Goal: Communication & Community: Ask a question

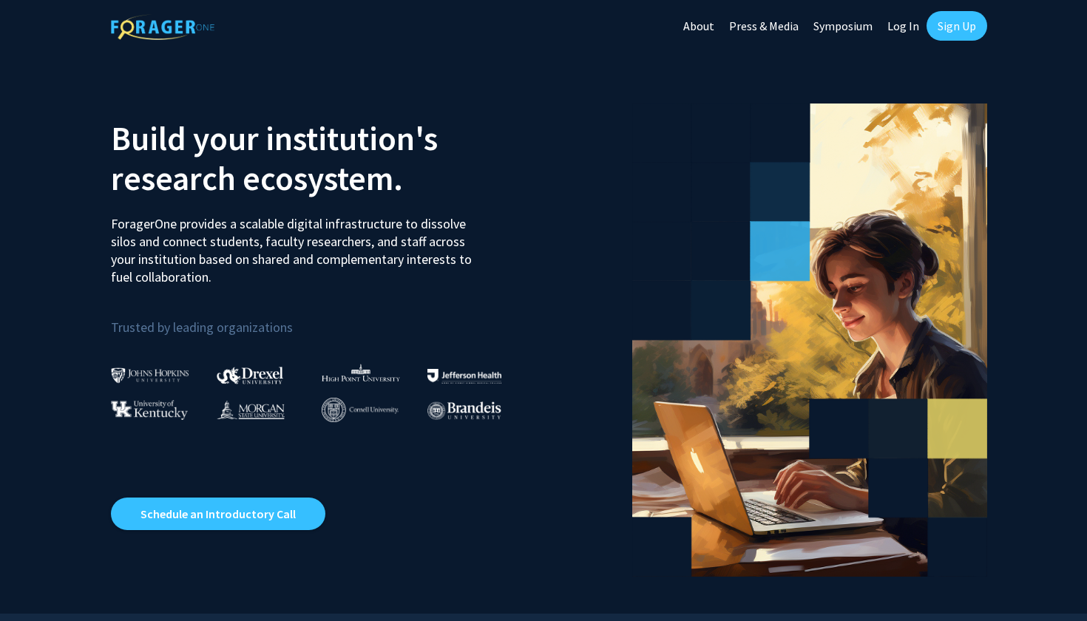
drag, startPoint x: 1027, startPoint y: 27, endPoint x: 903, endPoint y: 30, distance: 124.3
click at [903, 30] on link "Log In" at bounding box center [903, 26] width 47 height 52
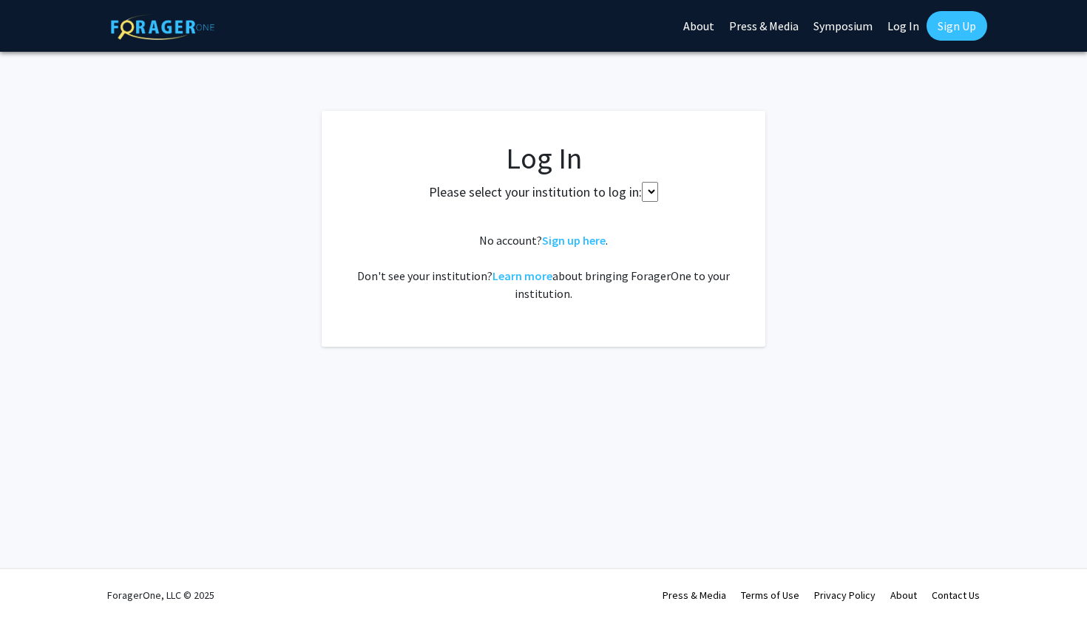
select select
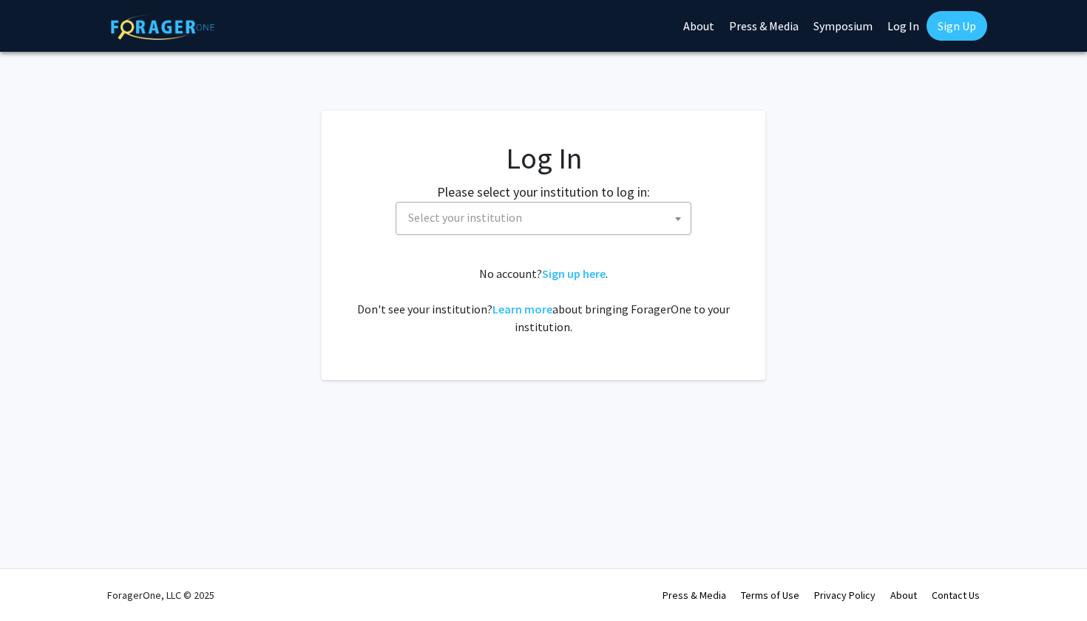
click at [499, 211] on span "Select your institution" at bounding box center [465, 217] width 114 height 15
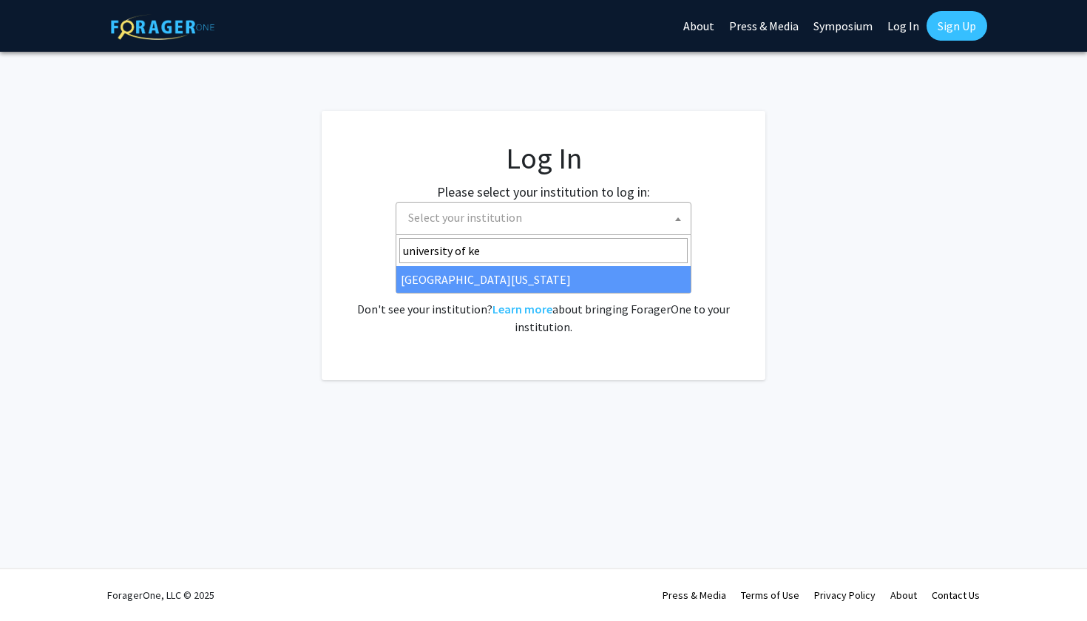
type input "university of ke"
select select "13"
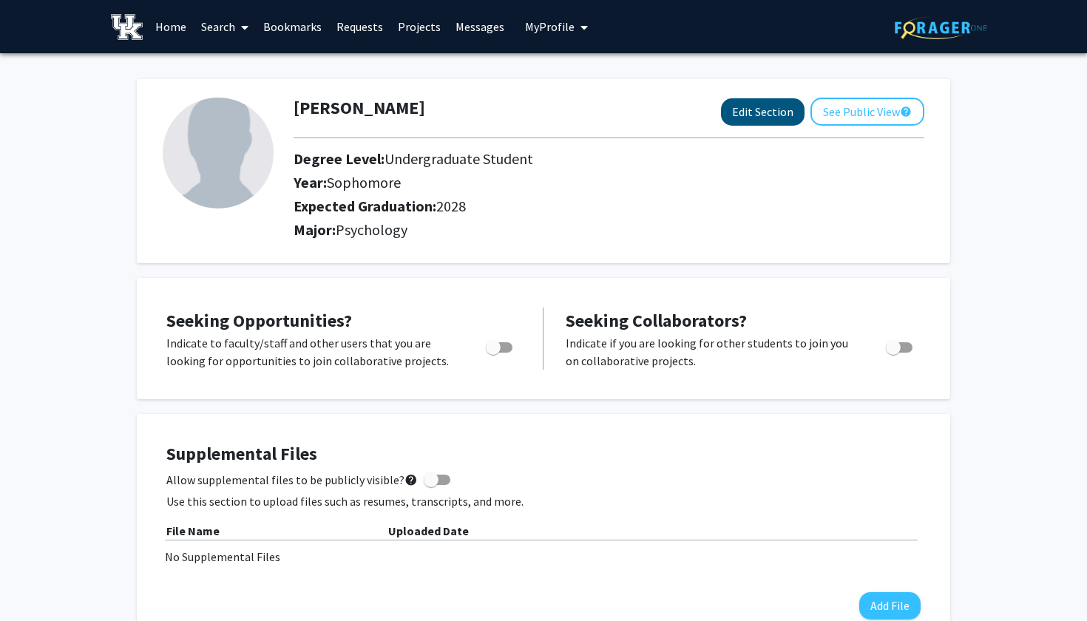
click at [762, 122] on button "Edit Section" at bounding box center [763, 111] width 84 height 27
select select "sophomore"
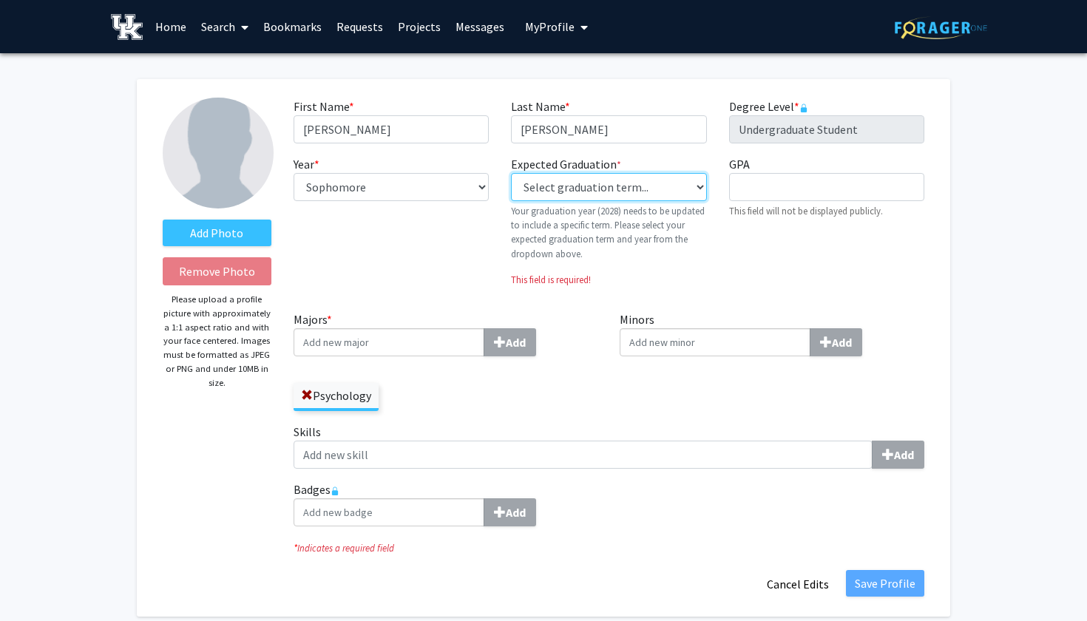
select select "44: fall_2028"
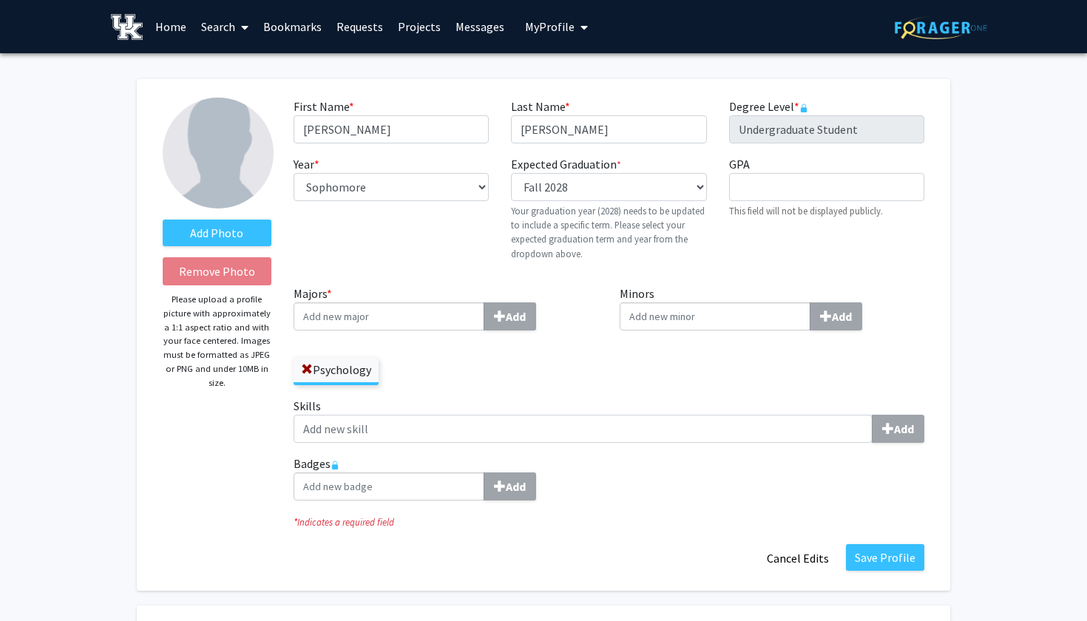
click at [396, 325] on input "Majors * Add" at bounding box center [389, 316] width 191 height 28
type input "Neur"
click at [393, 346] on div "Neur oscience" at bounding box center [388, 344] width 172 height 18
click at [393, 330] on input "Neur" at bounding box center [389, 316] width 191 height 28
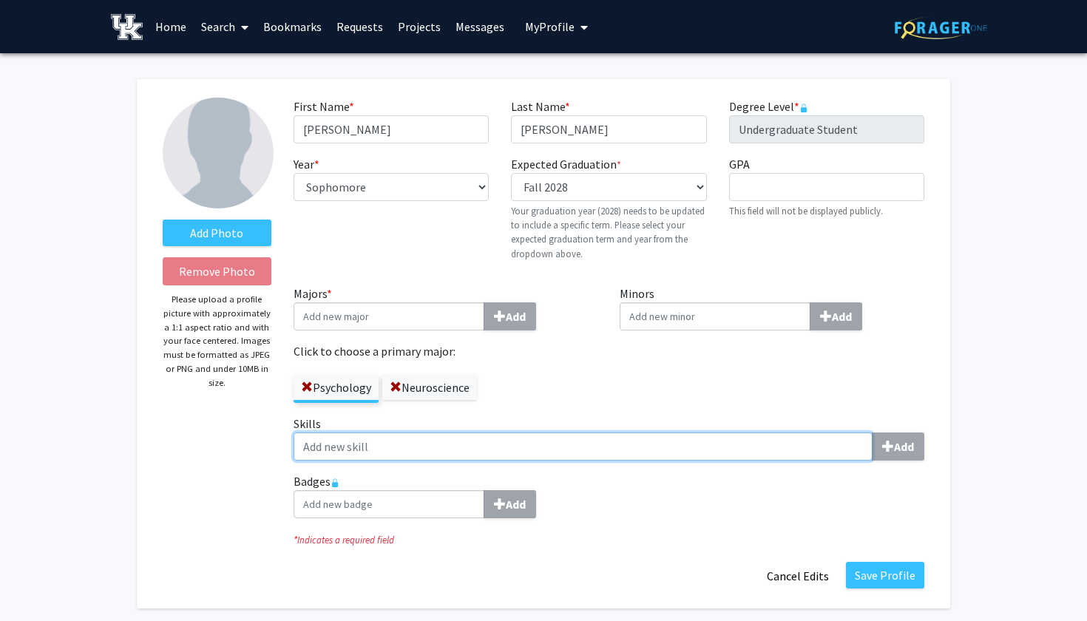
click at [400, 452] on input "Skills Add" at bounding box center [583, 446] width 579 height 28
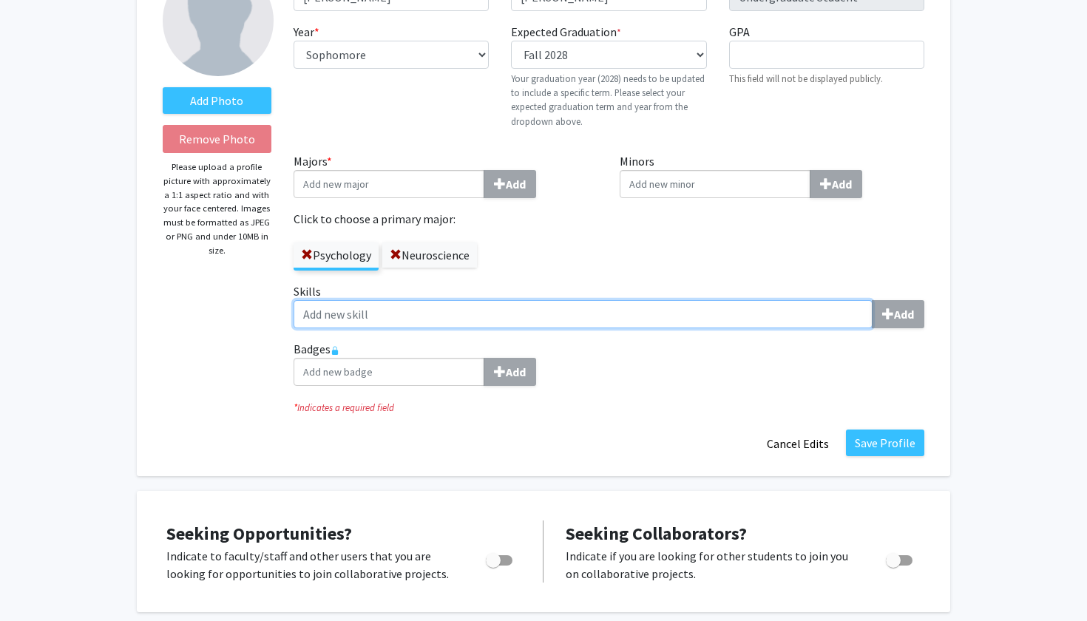
scroll to position [133, 0]
type input "C"
type input "CNA"
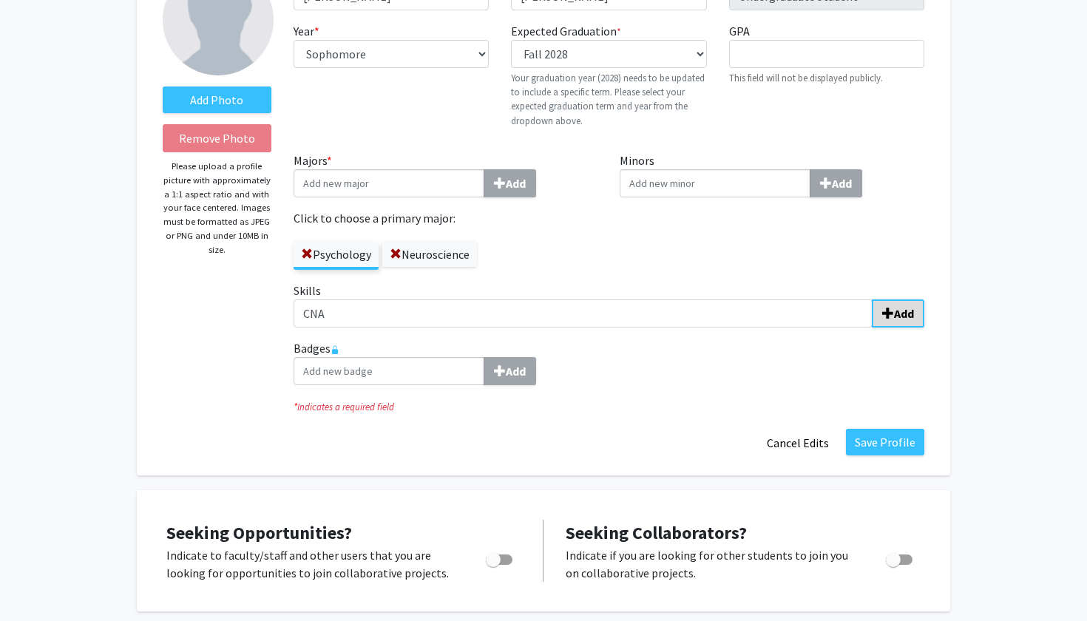
click at [910, 313] on b "Add" at bounding box center [904, 313] width 20 height 15
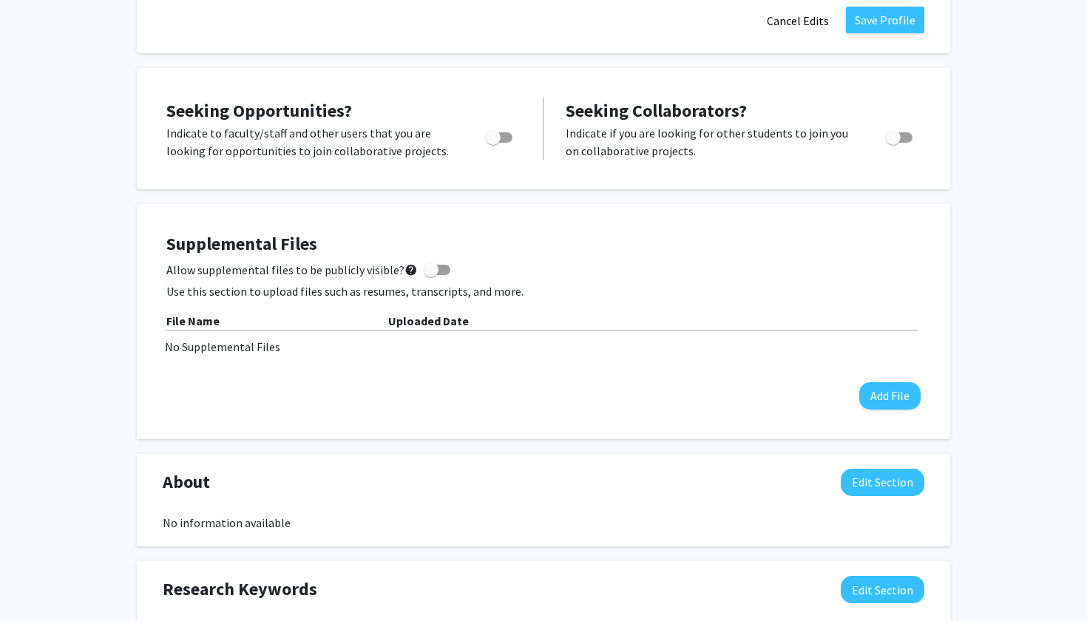
scroll to position [617, 0]
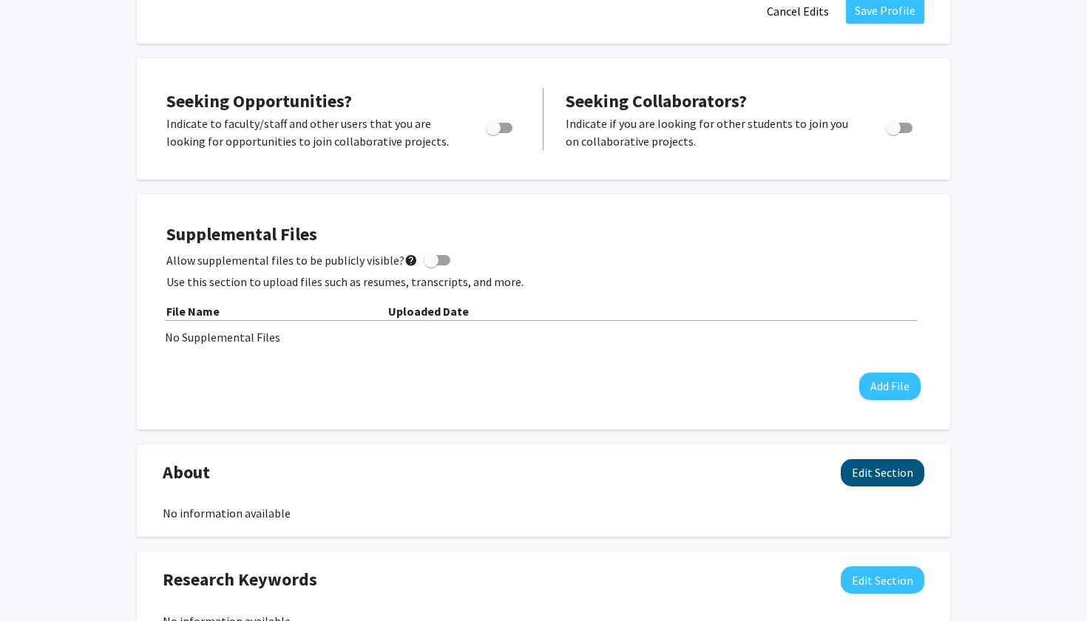
click at [865, 475] on button "Edit Section" at bounding box center [883, 472] width 84 height 27
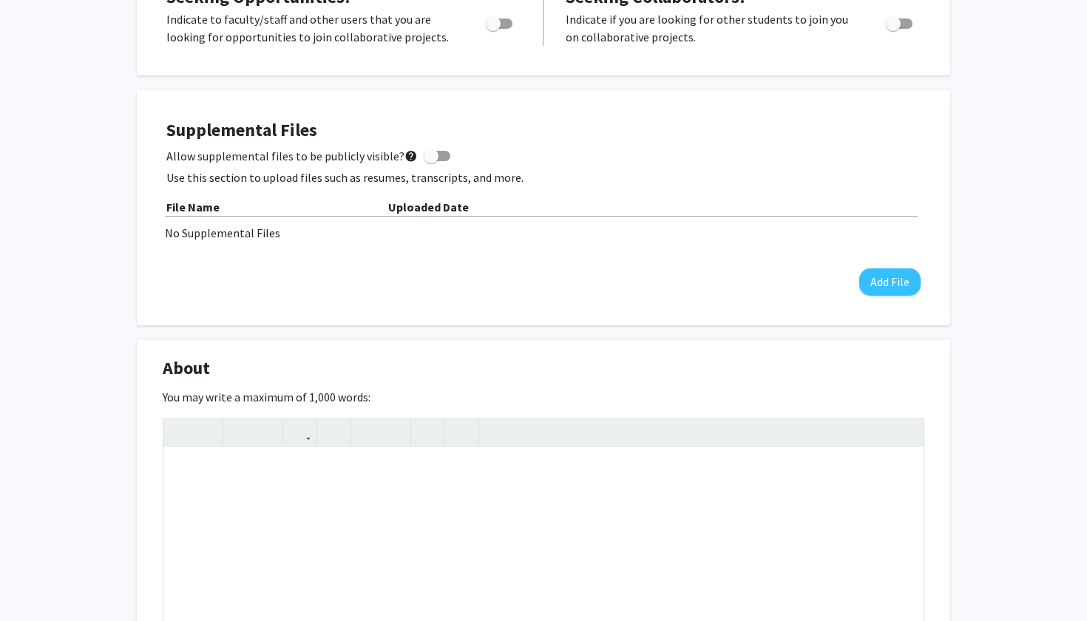
scroll to position [727, 0]
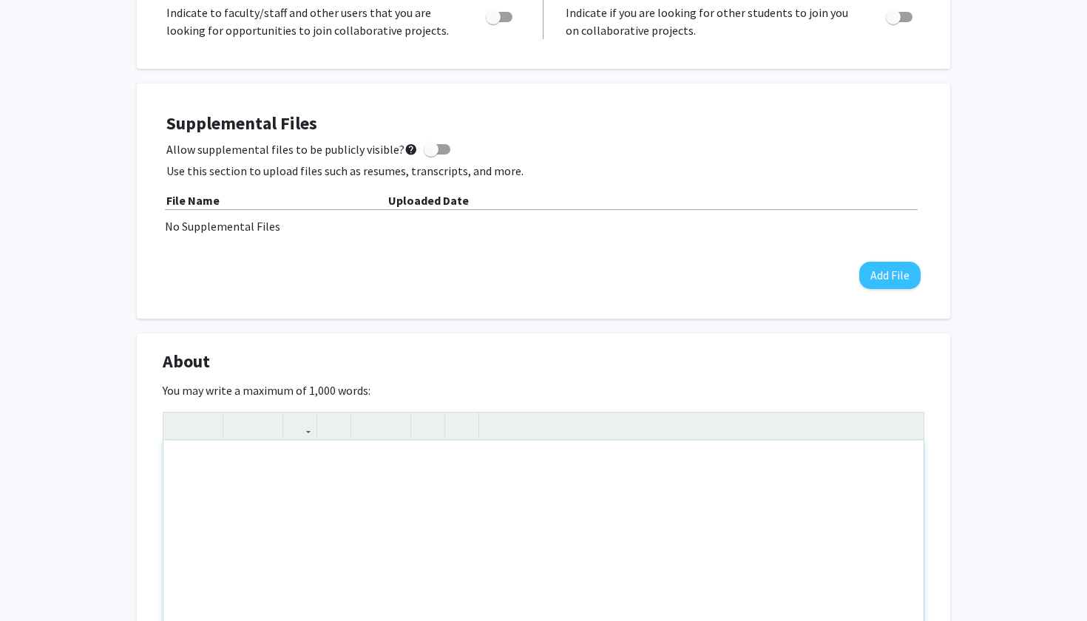
click at [784, 503] on div "Note to users with screen readers: Please deactivate our accessibility plugin f…" at bounding box center [543, 552] width 760 height 222
click at [494, 475] on div "I am a sophomore majoring in psychology and neuroscience" at bounding box center [543, 552] width 760 height 222
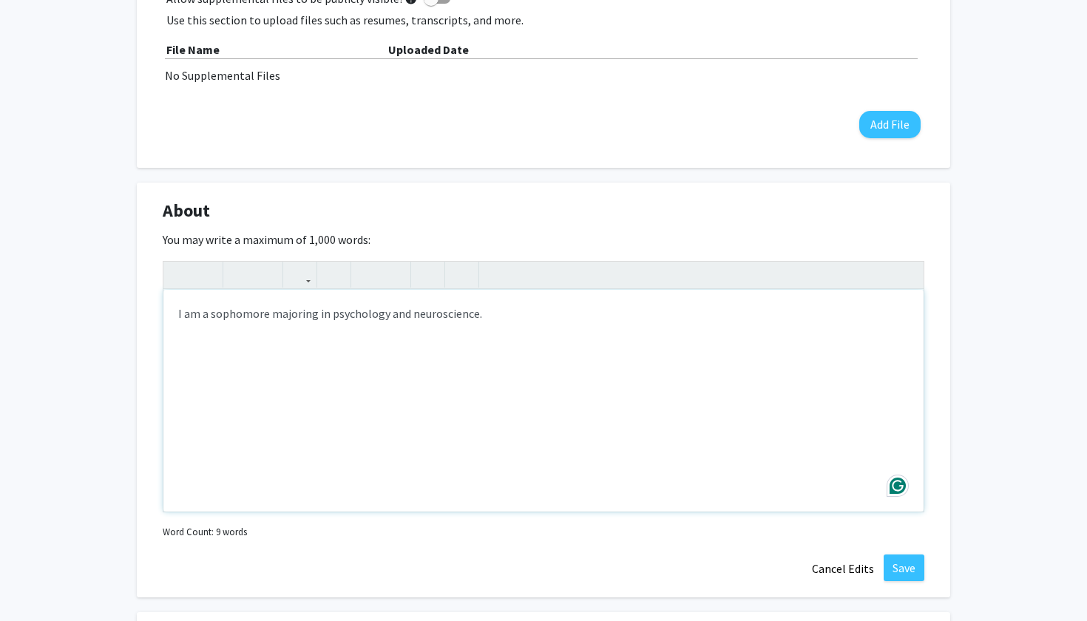
scroll to position [880, 0]
type textarea "I am a sophomore majoring in psychology and neuroscience. I'm interested in for…"
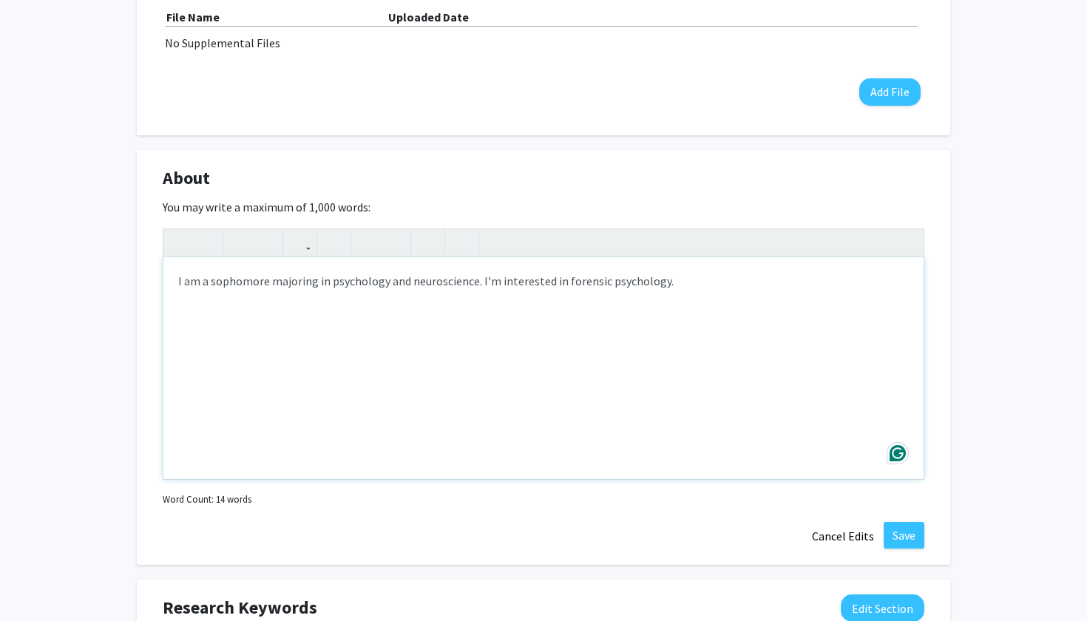
scroll to position [912, 0]
click at [897, 537] on button "Save" at bounding box center [903, 534] width 41 height 27
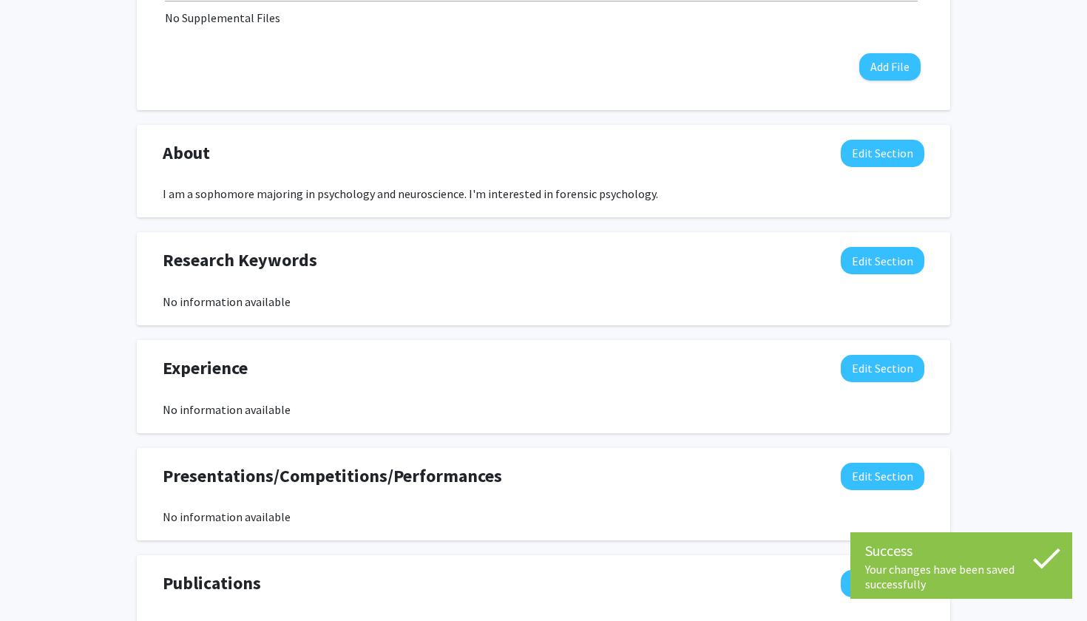
scroll to position [941, 0]
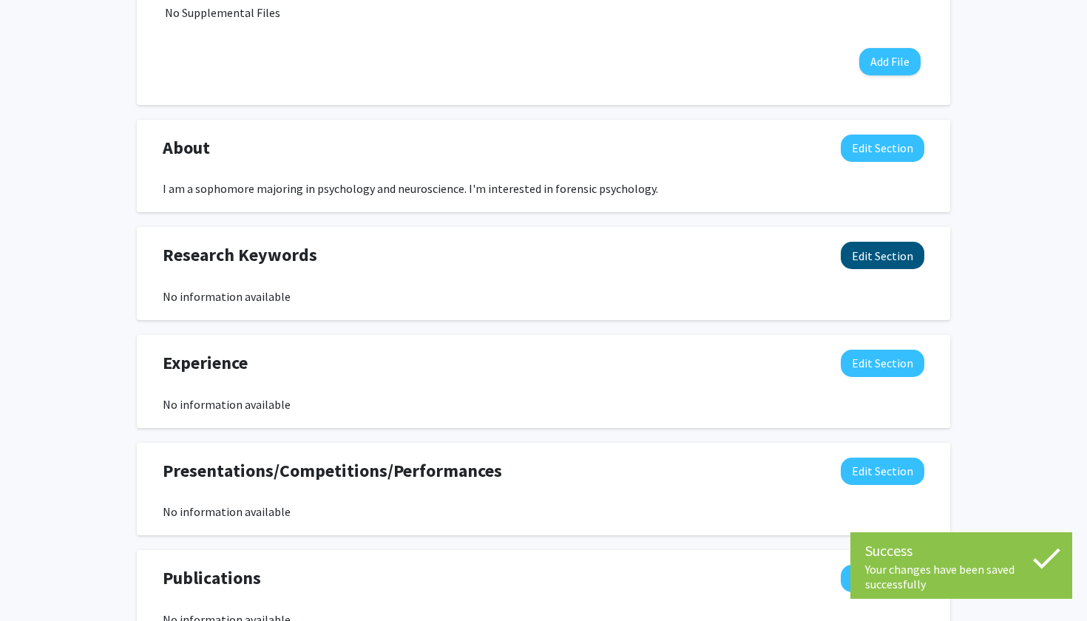
click at [906, 253] on button "Edit Section" at bounding box center [883, 255] width 84 height 27
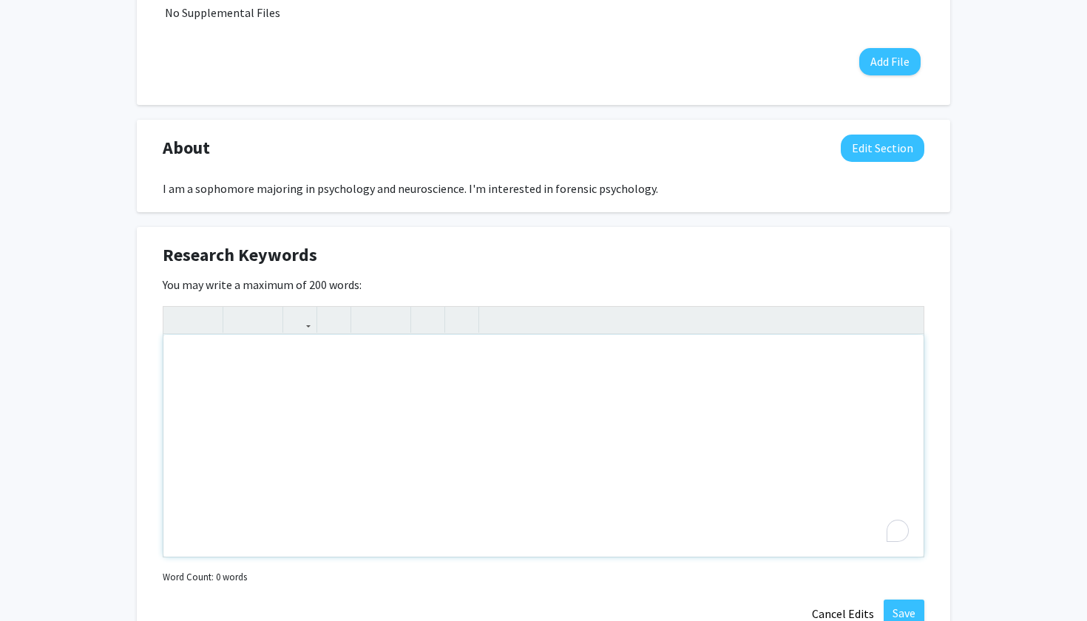
click at [368, 422] on div "Note to users with screen readers: Please deactivate our accessibility plugin f…" at bounding box center [543, 446] width 760 height 222
type textarea "Neuroscience, Psychology, Forensics"
click at [895, 609] on button "Save" at bounding box center [903, 613] width 41 height 27
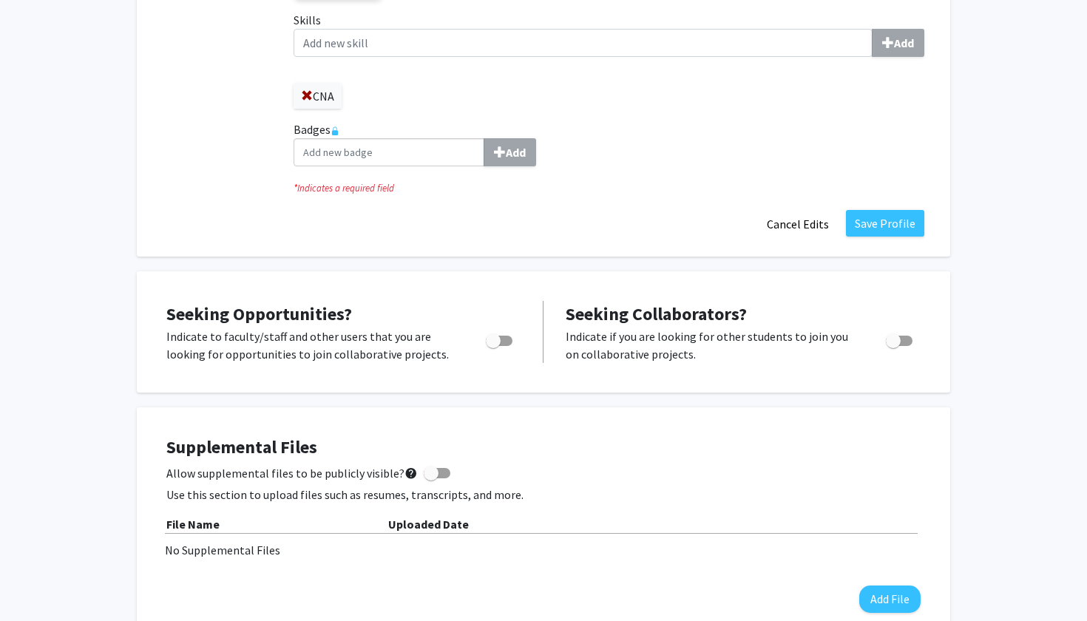
scroll to position [400, 0]
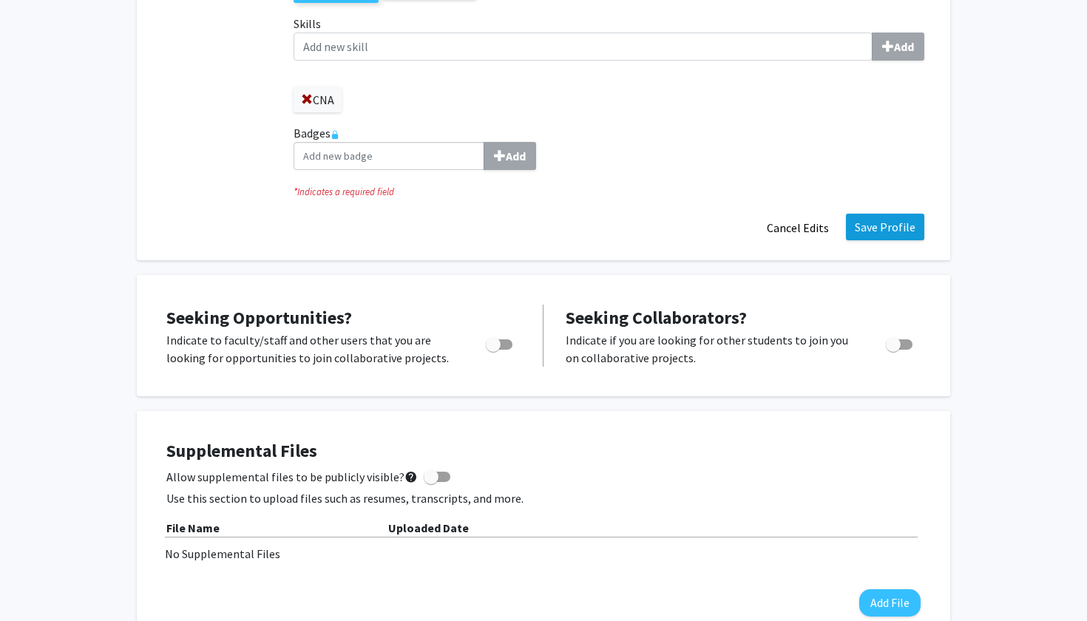
click at [906, 229] on button "Save Profile" at bounding box center [885, 227] width 78 height 27
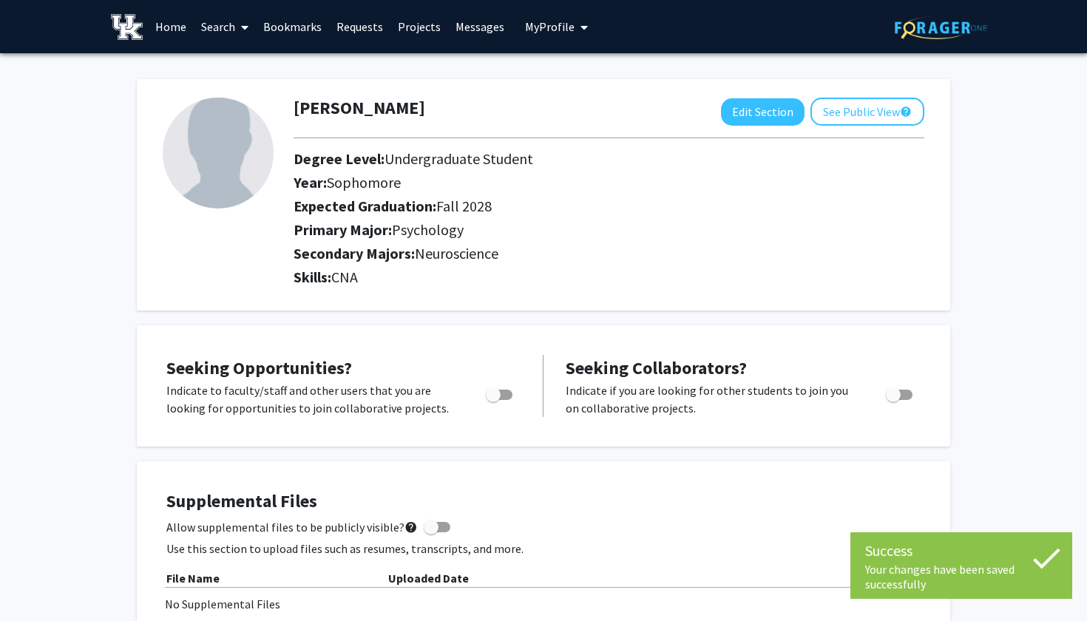
scroll to position [0, 0]
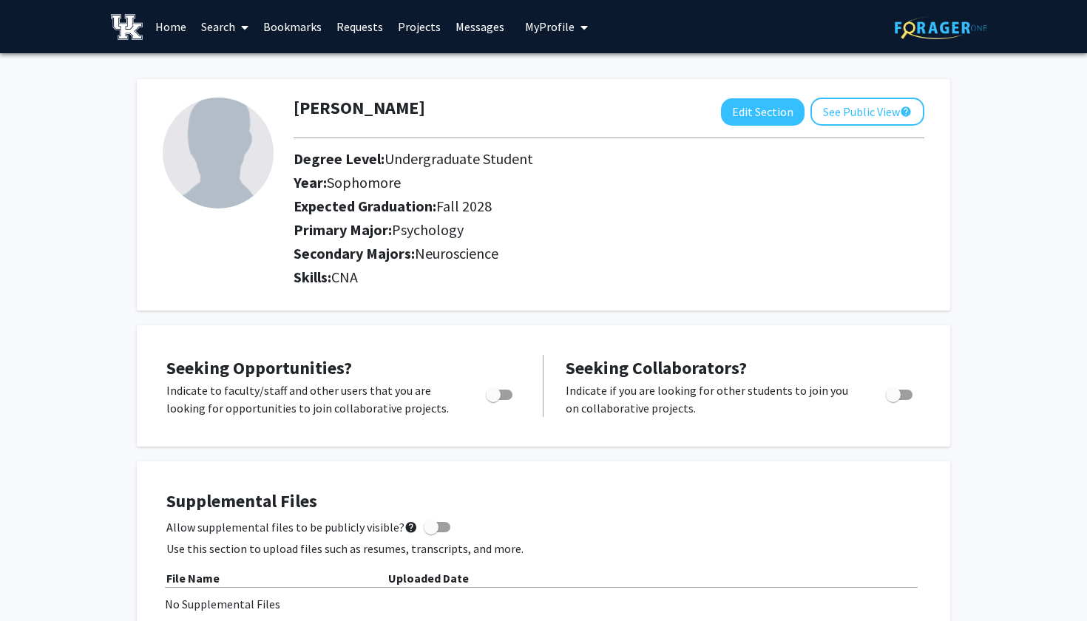
click at [227, 30] on link "Search" at bounding box center [225, 27] width 62 height 52
click at [242, 72] on span "Faculty/Staff" at bounding box center [248, 68] width 109 height 30
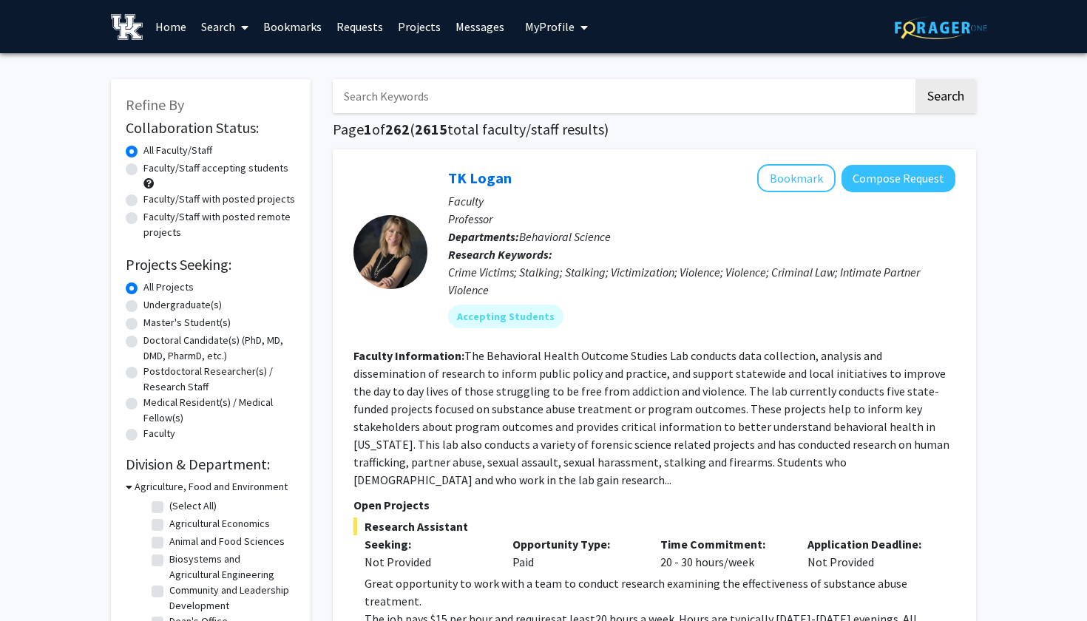
click at [486, 104] on input "Search Keywords" at bounding box center [623, 96] width 580 height 34
type input "forensic psychology"
click at [931, 89] on button "Search" at bounding box center [945, 96] width 61 height 34
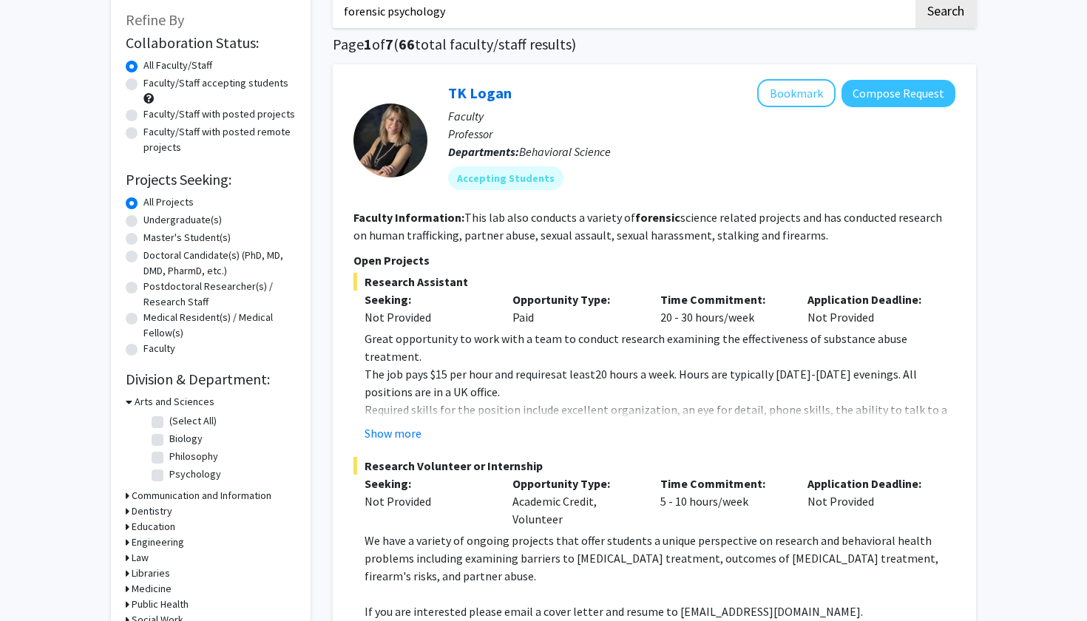
scroll to position [90, 0]
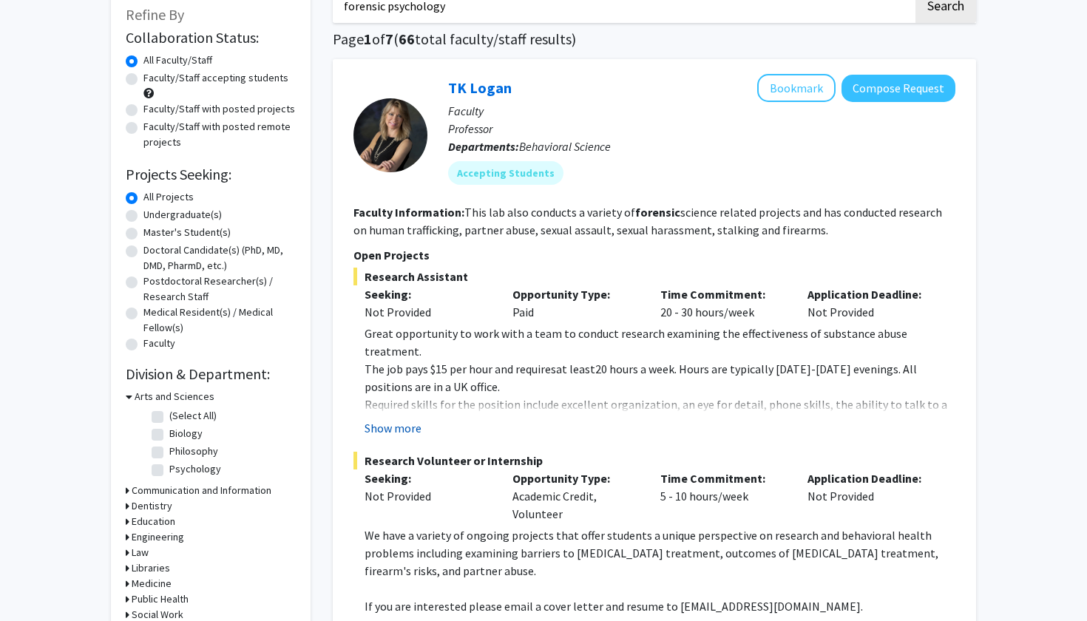
click at [400, 431] on button "Show more" at bounding box center [392, 428] width 57 height 18
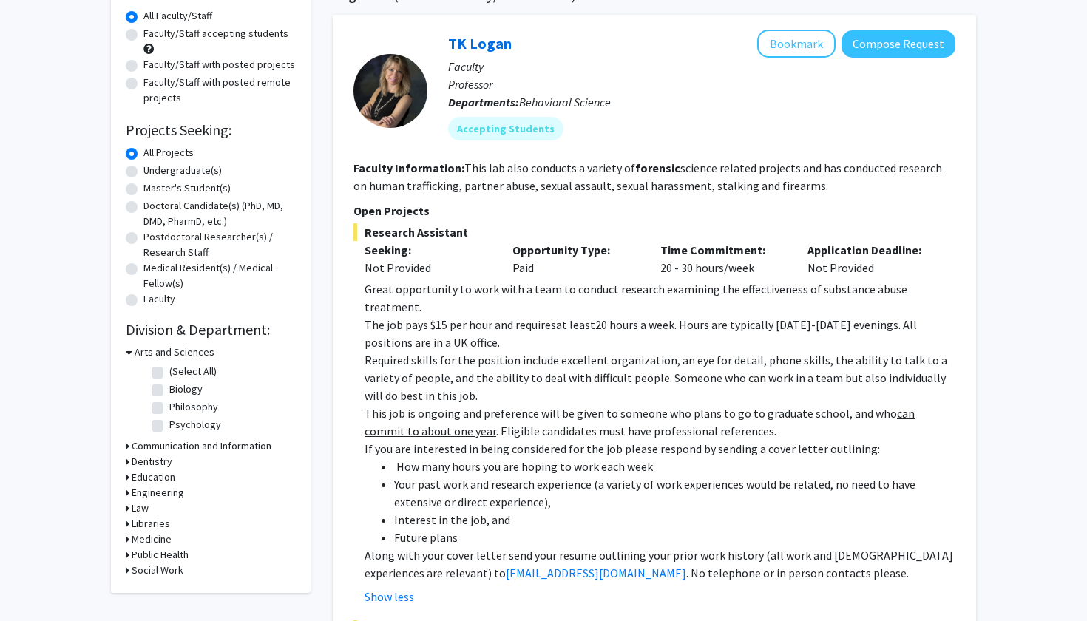
scroll to position [123, 0]
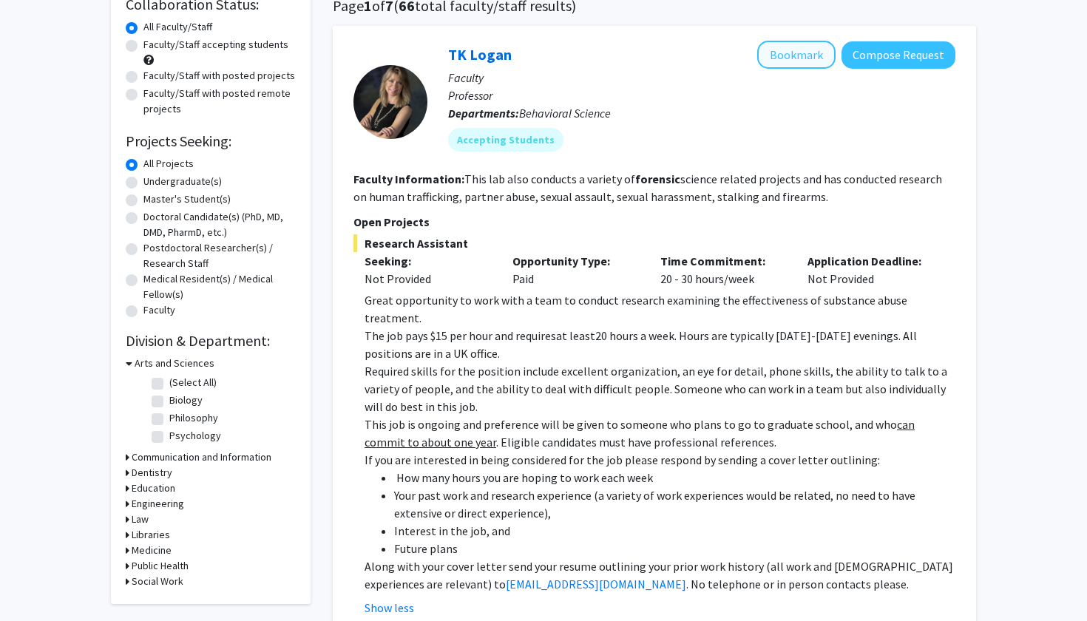
click at [811, 69] on button "Bookmark" at bounding box center [796, 55] width 78 height 28
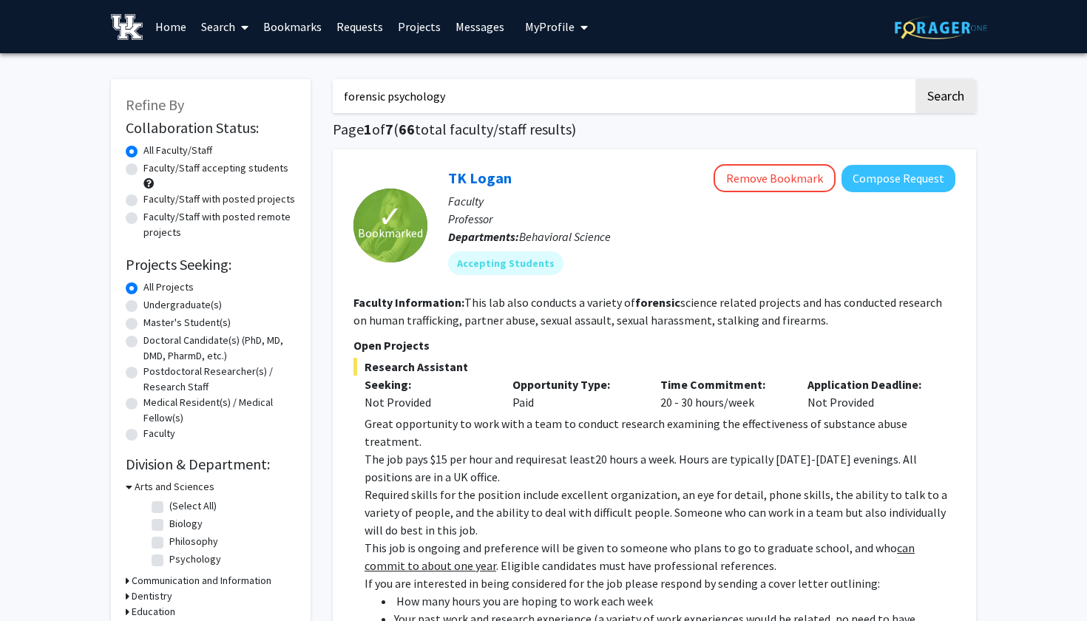
scroll to position [0, 0]
click at [888, 185] on button "Compose Request" at bounding box center [898, 178] width 114 height 27
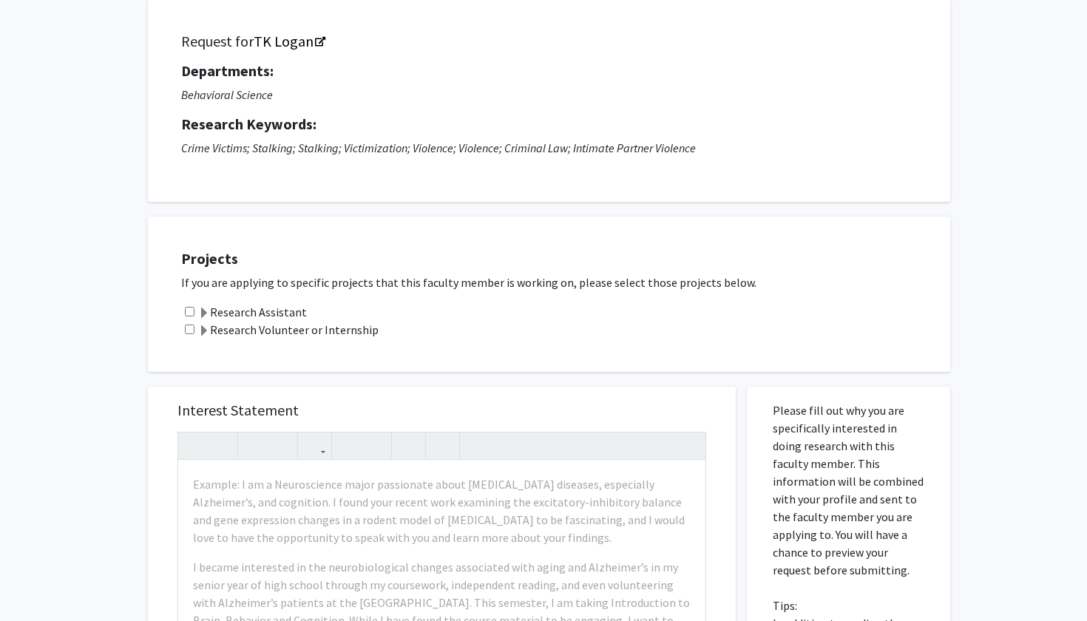
scroll to position [95, 0]
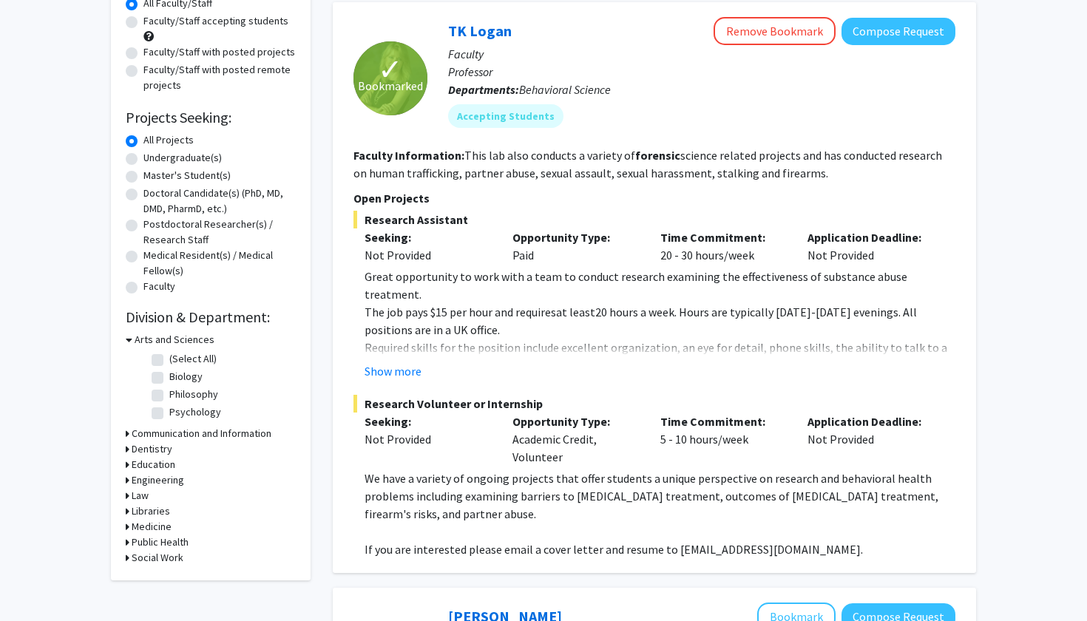
scroll to position [152, 0]
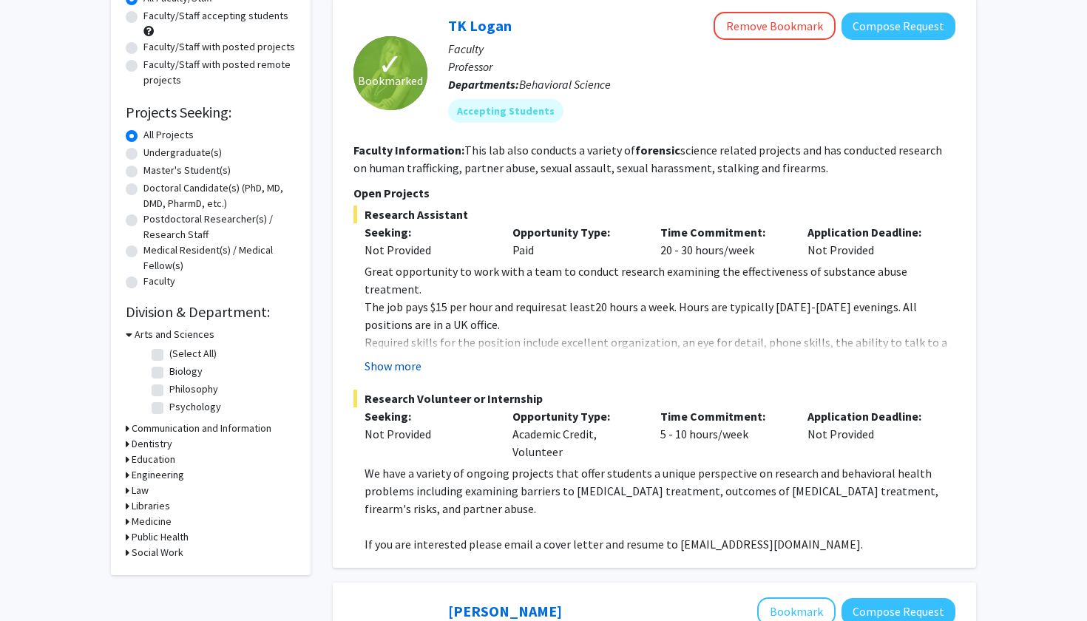
click at [401, 367] on button "Show more" at bounding box center [392, 366] width 57 height 18
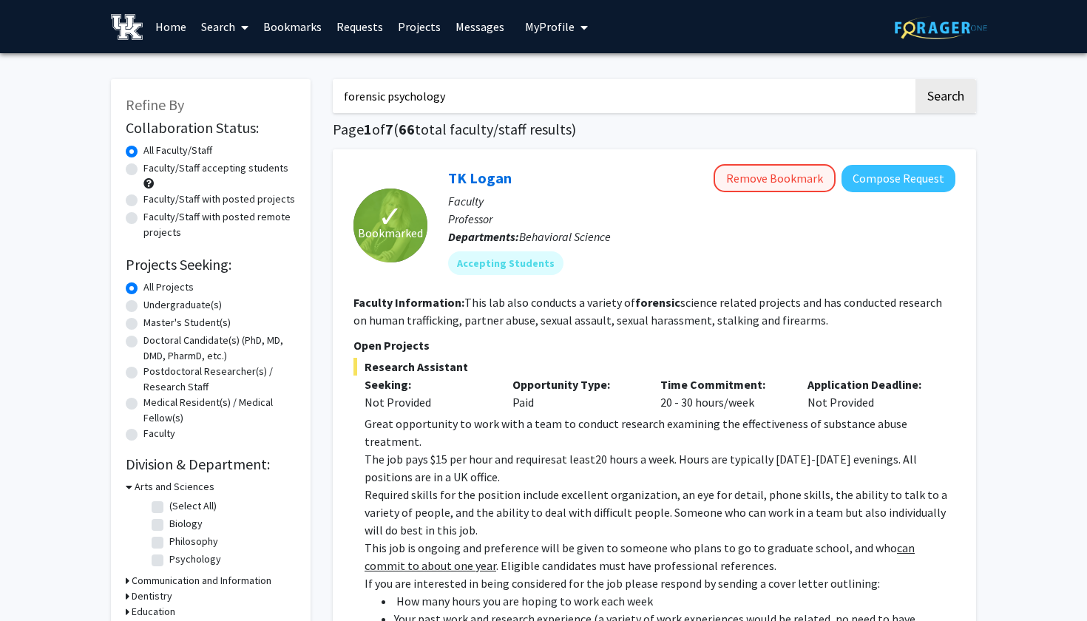
scroll to position [0, 0]
click at [869, 176] on button "Compose Request" at bounding box center [898, 178] width 114 height 27
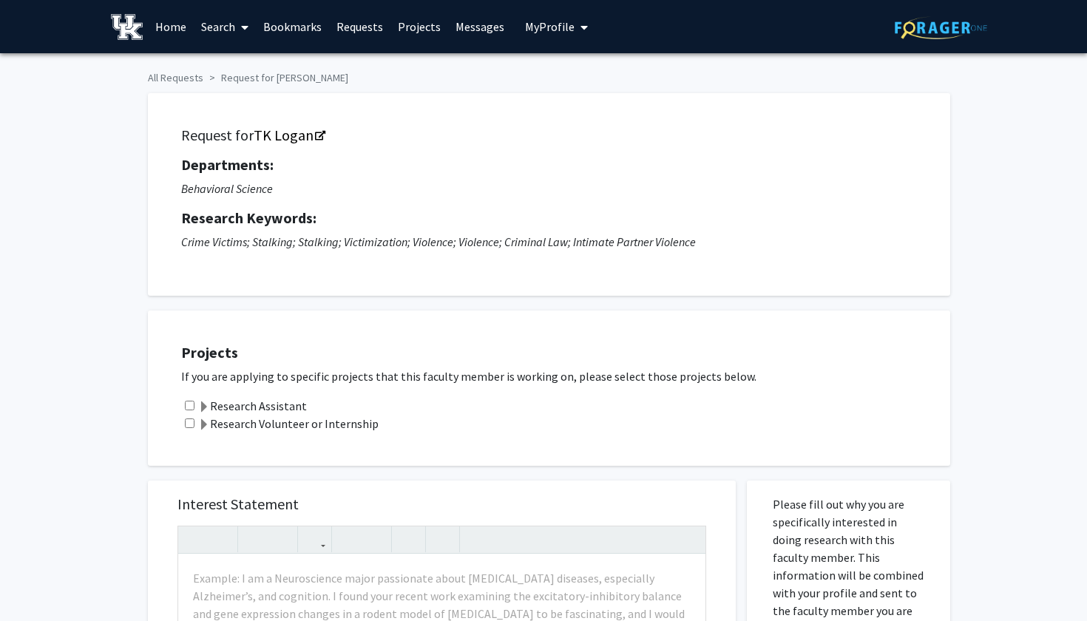
click at [194, 409] on div "Research Assistant" at bounding box center [558, 406] width 754 height 18
click at [187, 409] on input "checkbox" at bounding box center [190, 406] width 10 height 10
checkbox input "true"
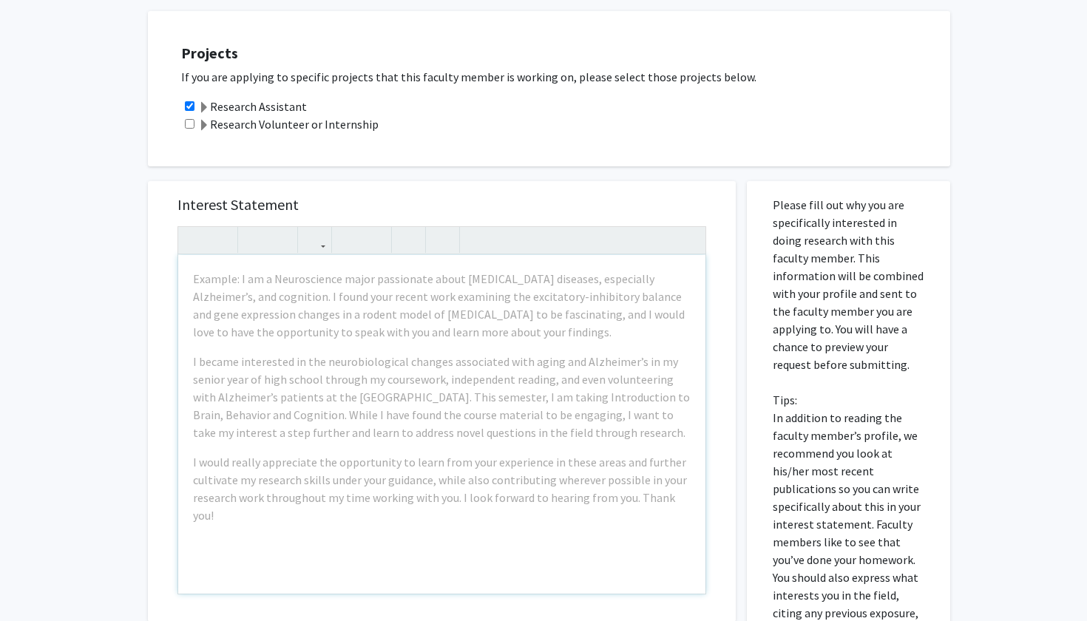
scroll to position [305, 0]
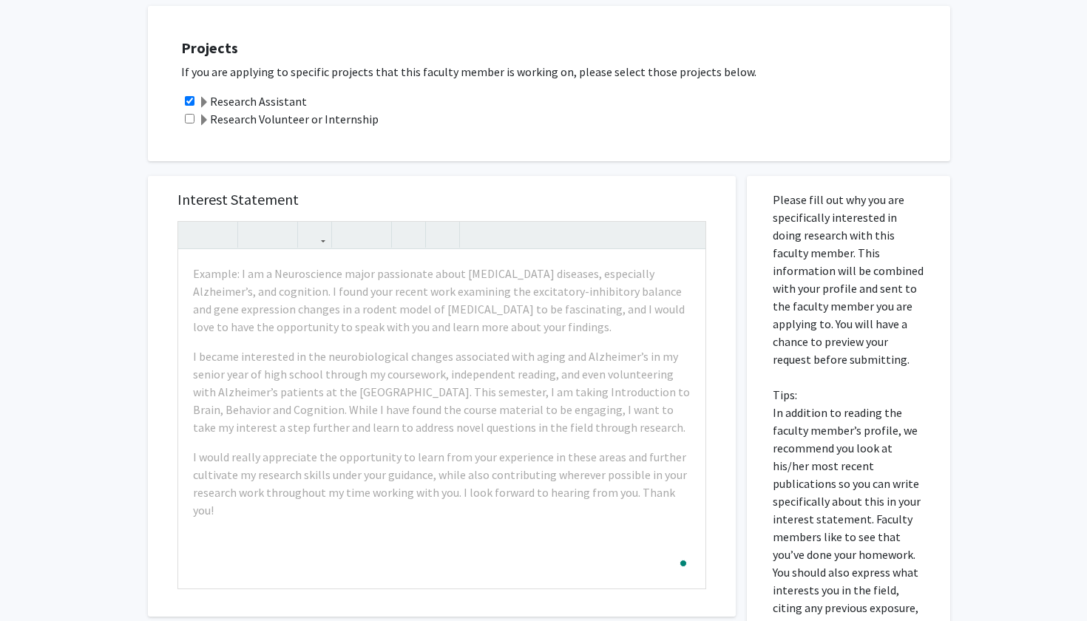
click at [417, 122] on div "Research Volunteer or Internship" at bounding box center [558, 119] width 754 height 18
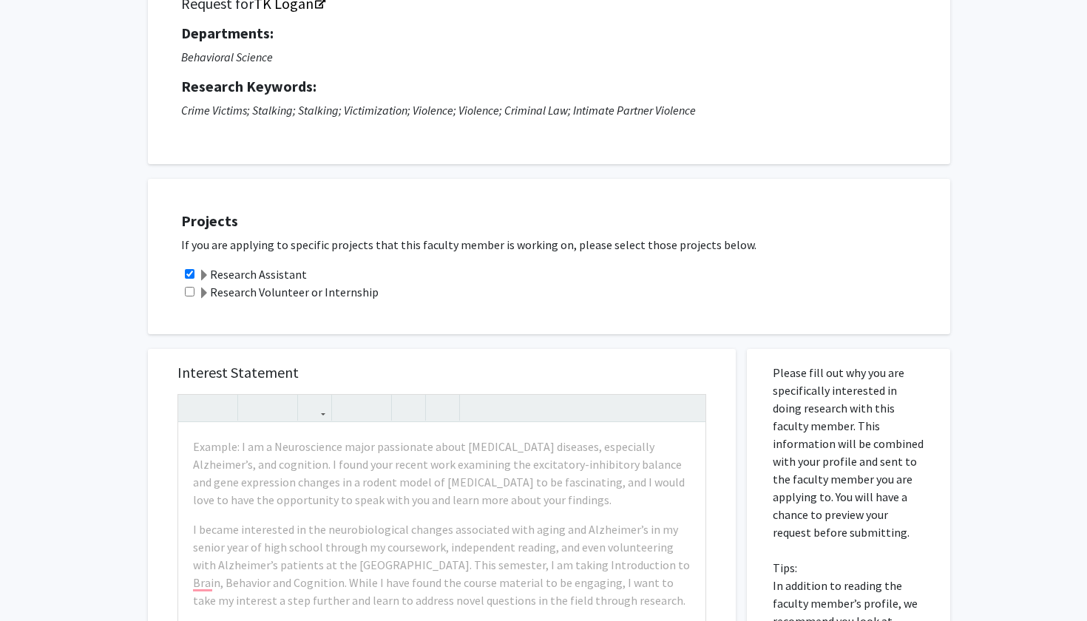
scroll to position [149, 0]
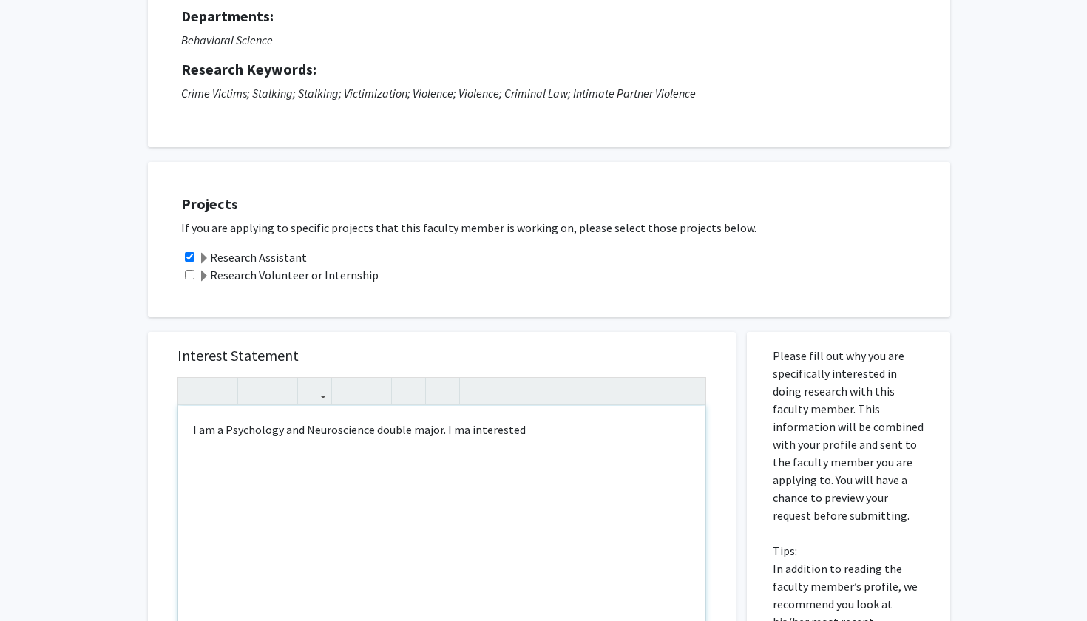
click at [455, 433] on div "I am a Psychology and Neuroscience double major. I ma interested" at bounding box center [441, 575] width 527 height 339
click at [526, 438] on div "I am a Psychology and Neuroscience double major. I am interested" at bounding box center [441, 575] width 527 height 339
click at [579, 433] on div "I am a Psychology and Neuroscience double major. I am interested in forensics p…" at bounding box center [441, 575] width 527 height 339
click at [654, 438] on div "I am a Psychology and Neuroscience double major. I am interested in forensic ps…" at bounding box center [441, 575] width 527 height 339
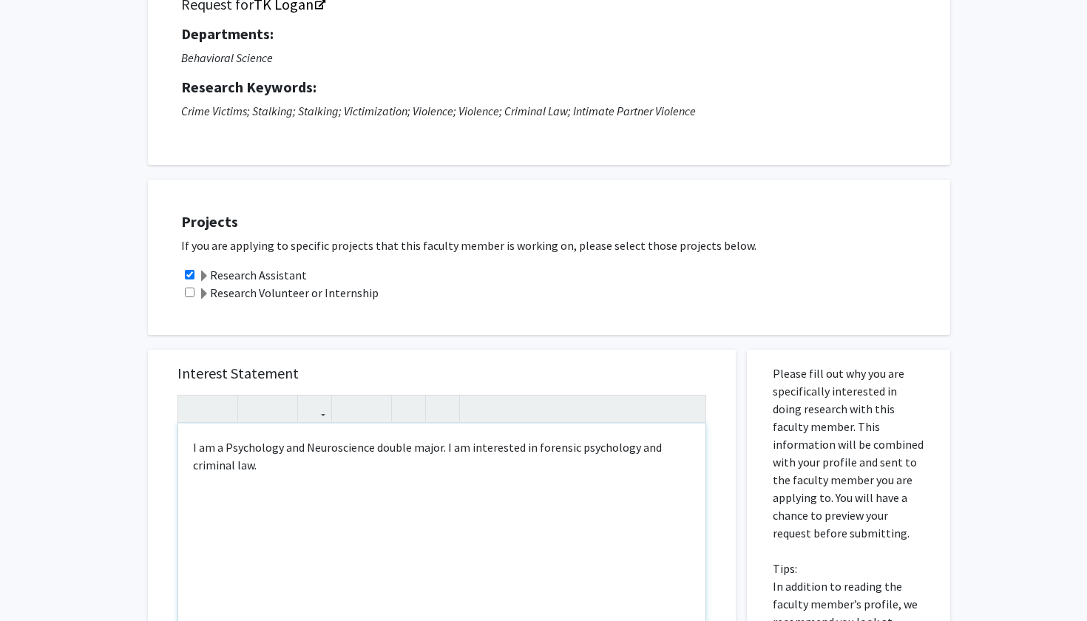
scroll to position [136, 0]
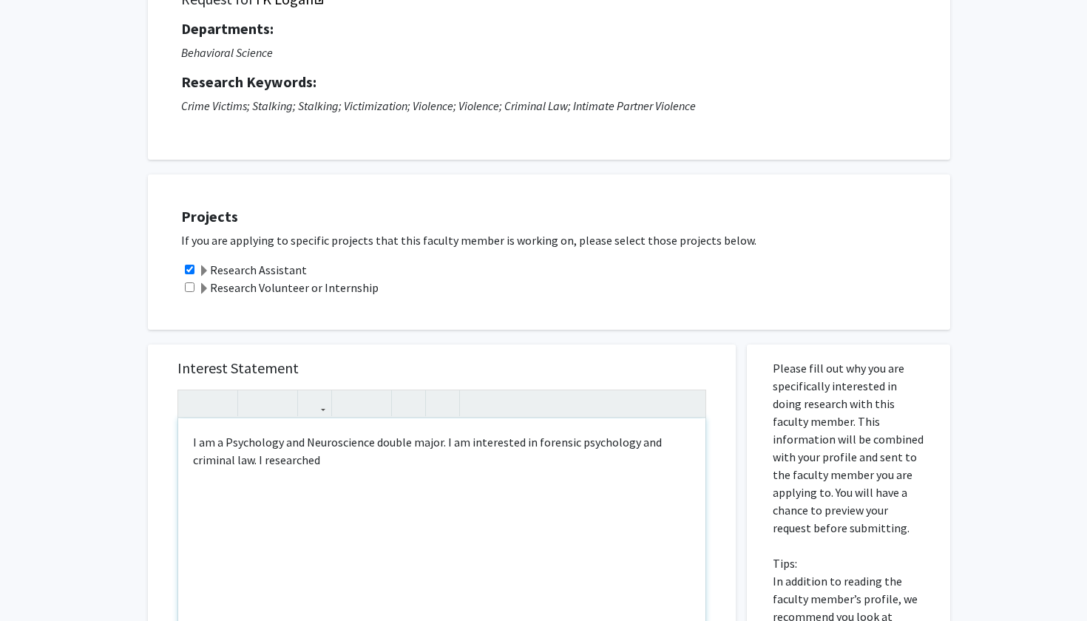
click at [288, 467] on div "I am a Psychology and Neuroscience double major. I am interested in forensic ps…" at bounding box center [441, 587] width 527 height 339
click at [345, 464] on div "I am a Psychology and Neuroscience double major. I am interested in forensic ps…" at bounding box center [441, 587] width 527 height 339
click at [430, 462] on div "I am a Psychology and Neuroscience double major. I am interested in forensic ps…" at bounding box center [441, 587] width 527 height 339
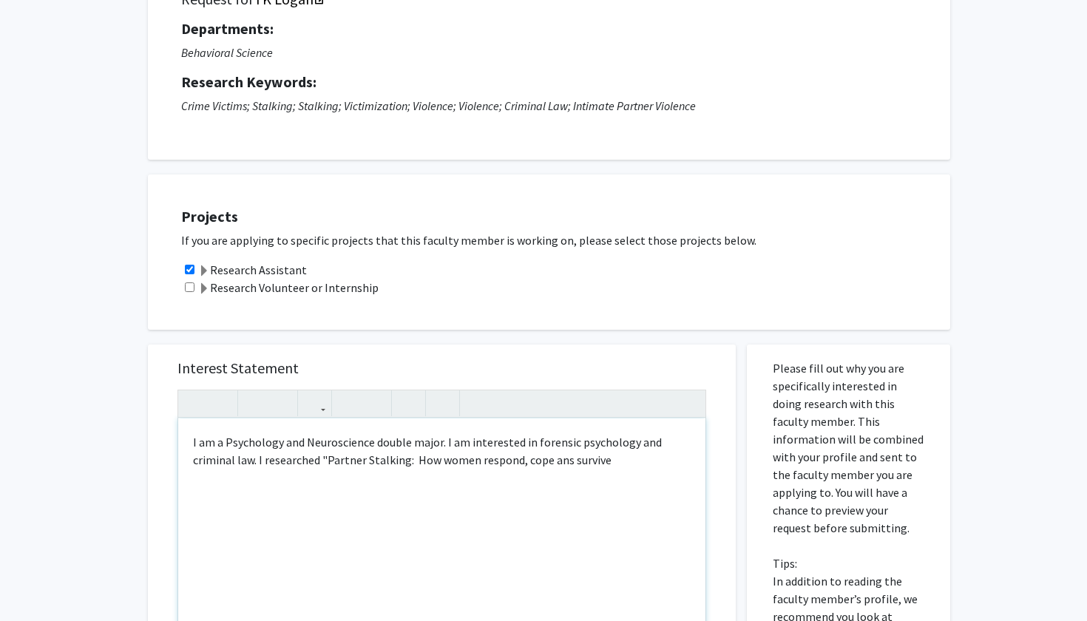
click at [557, 464] on div "I am a Psychology and Neuroscience double major. I am interested in forensic ps…" at bounding box center [441, 587] width 527 height 339
click at [616, 466] on div "I am a Psychology and Neuroscience double major. I am interested in forensic ps…" at bounding box center [441, 587] width 527 height 339
click at [443, 486] on div "I am a Psychology and Neuroscience double major. I am interested in forensic ps…" at bounding box center [441, 587] width 527 height 339
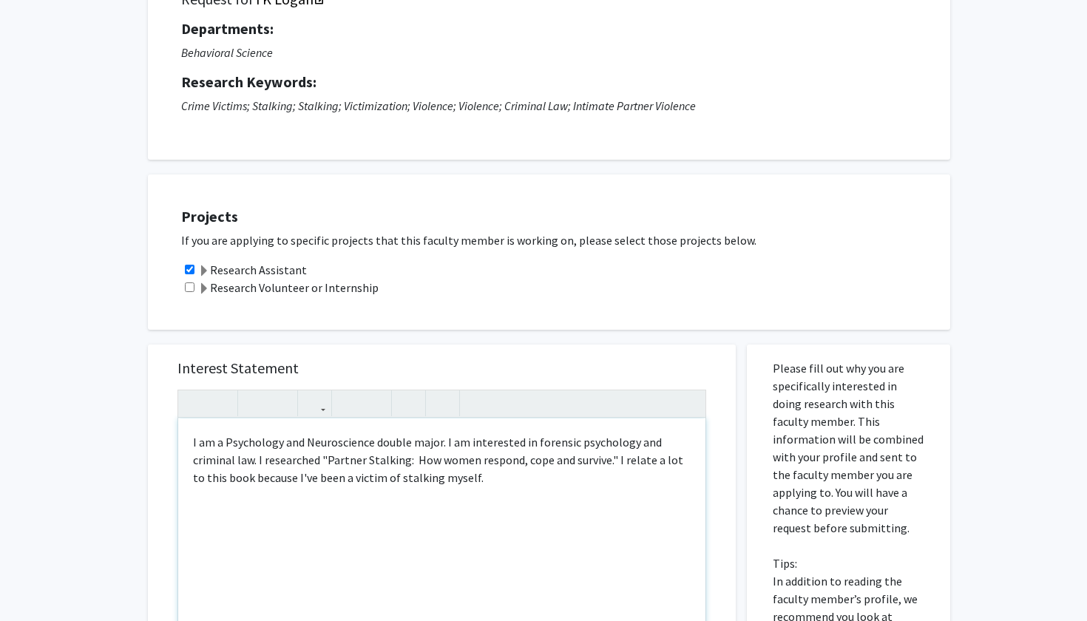
click at [484, 477] on div "I am a Psychology and Neuroscience double major. I am interested in forensic ps…" at bounding box center [441, 587] width 527 height 339
click at [387, 481] on div "I am a Psychology and Neuroscience double major. I am interested in forensic ps…" at bounding box center [441, 587] width 527 height 339
click at [540, 481] on div "I am a Psychology and Neuroscience double major. I am interested in forensic ps…" at bounding box center [441, 587] width 527 height 339
click at [288, 498] on div "I am a Psychology and Neuroscience double major. I am interested in forensic ps…" at bounding box center [441, 587] width 527 height 339
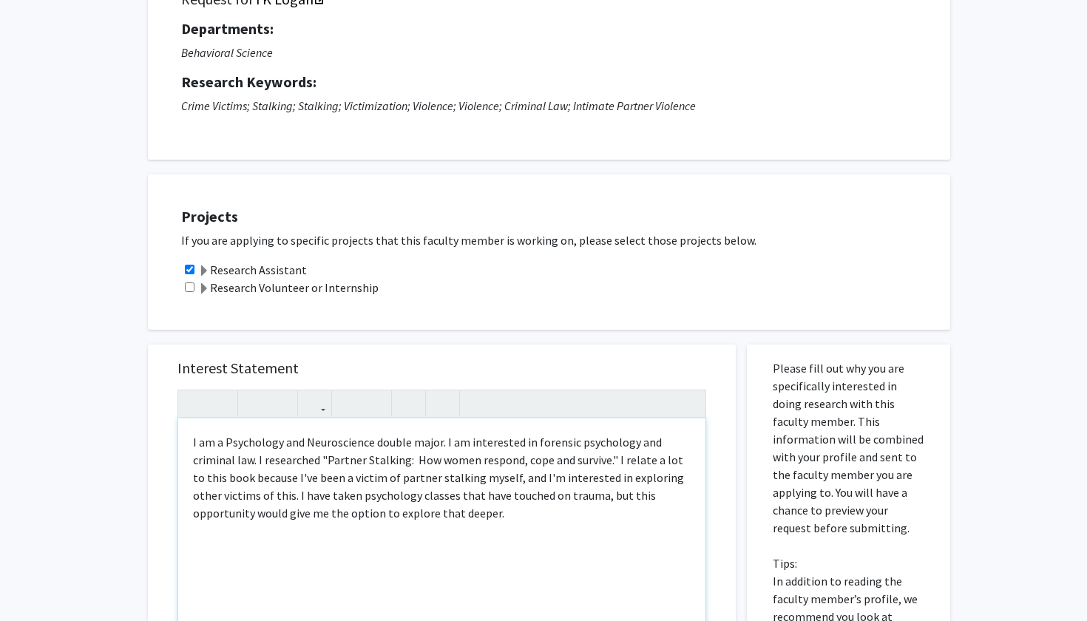
click at [191, 447] on div "I am a Psychology and Neuroscience double major. I am interested in forensic ps…" at bounding box center [441, 587] width 527 height 339
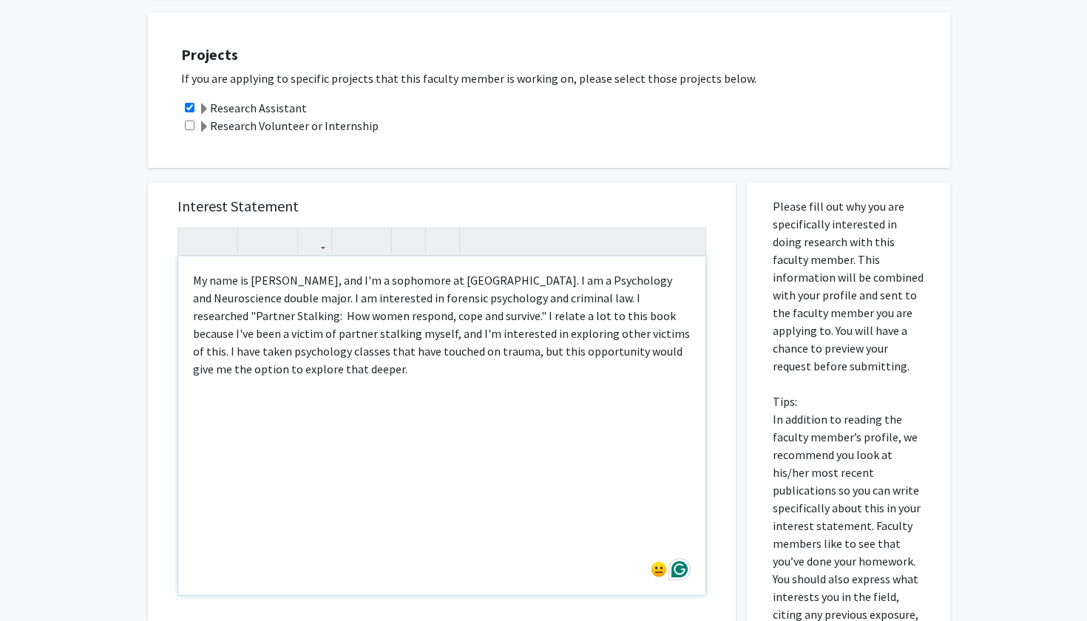
scroll to position [290, 0]
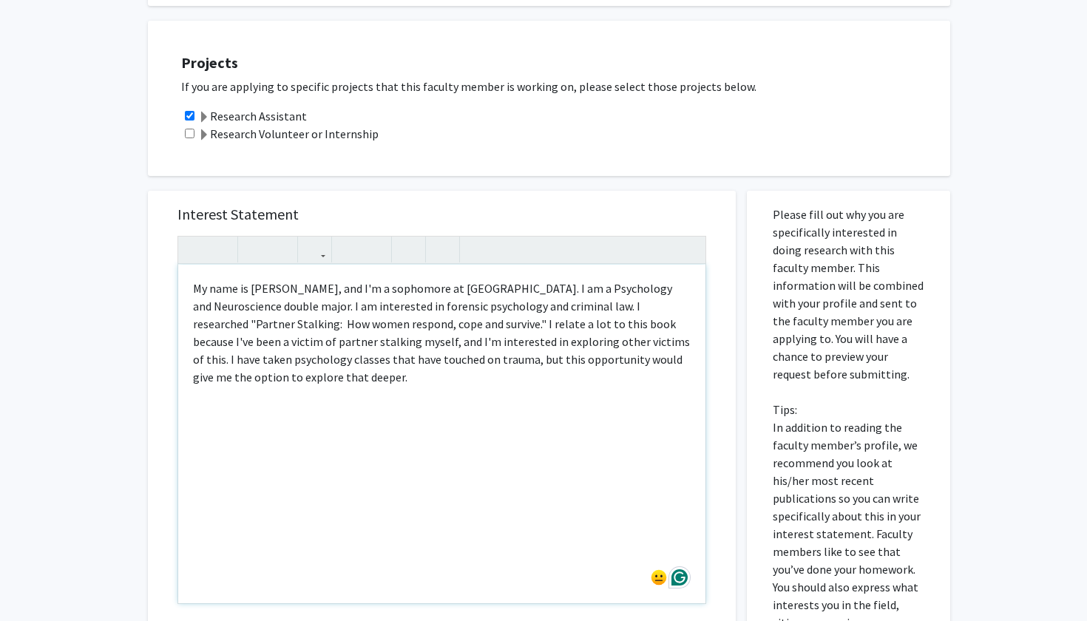
click at [194, 293] on div "My name is [PERSON_NAME], and I'm a sophomore at [GEOGRAPHIC_DATA]. I am a Psyc…" at bounding box center [441, 434] width 527 height 339
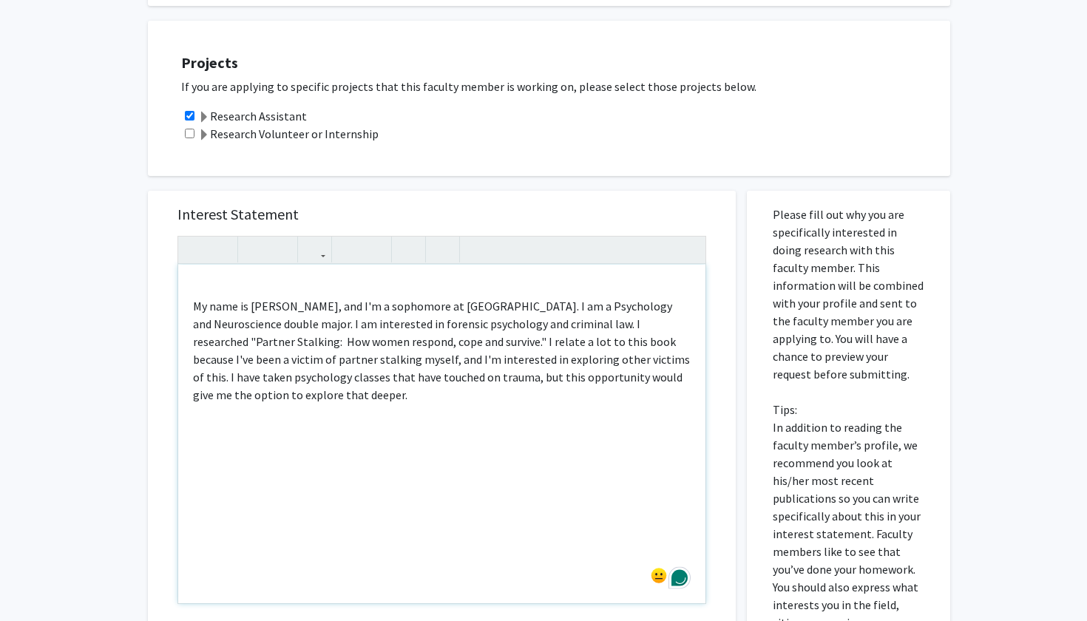
click at [195, 288] on div "My name is [PERSON_NAME], and I'm a sophomore at [GEOGRAPHIC_DATA]. I am a Psyc…" at bounding box center [441, 434] width 527 height 339
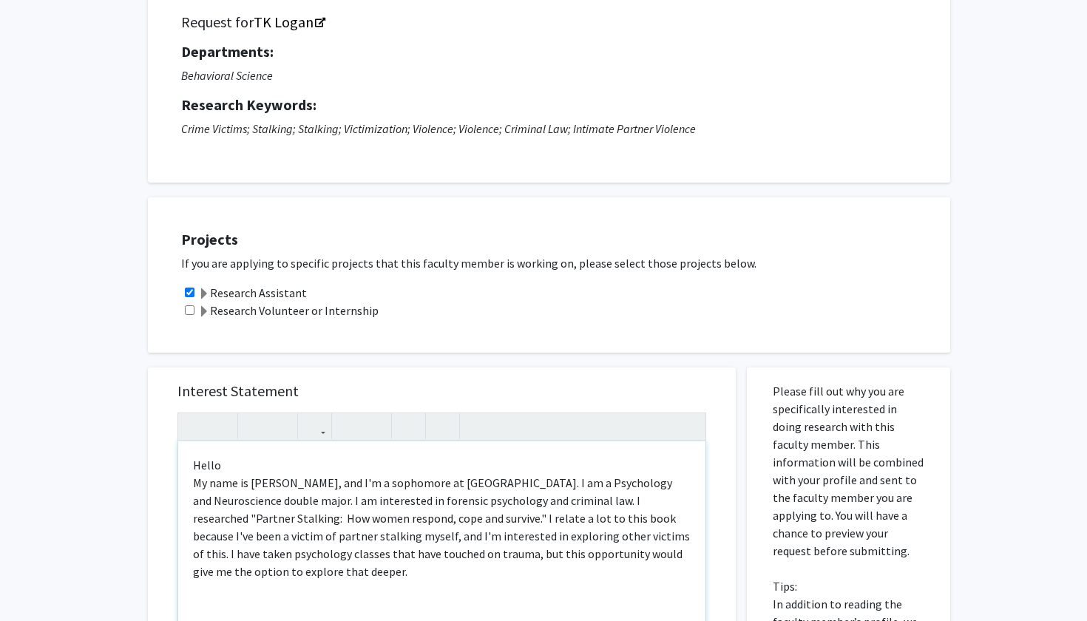
scroll to position [114, 0]
click at [688, 560] on p "My name is [PERSON_NAME], and I'm a sophomore at [GEOGRAPHIC_DATA]. I am a Psyc…" at bounding box center [442, 526] width 498 height 106
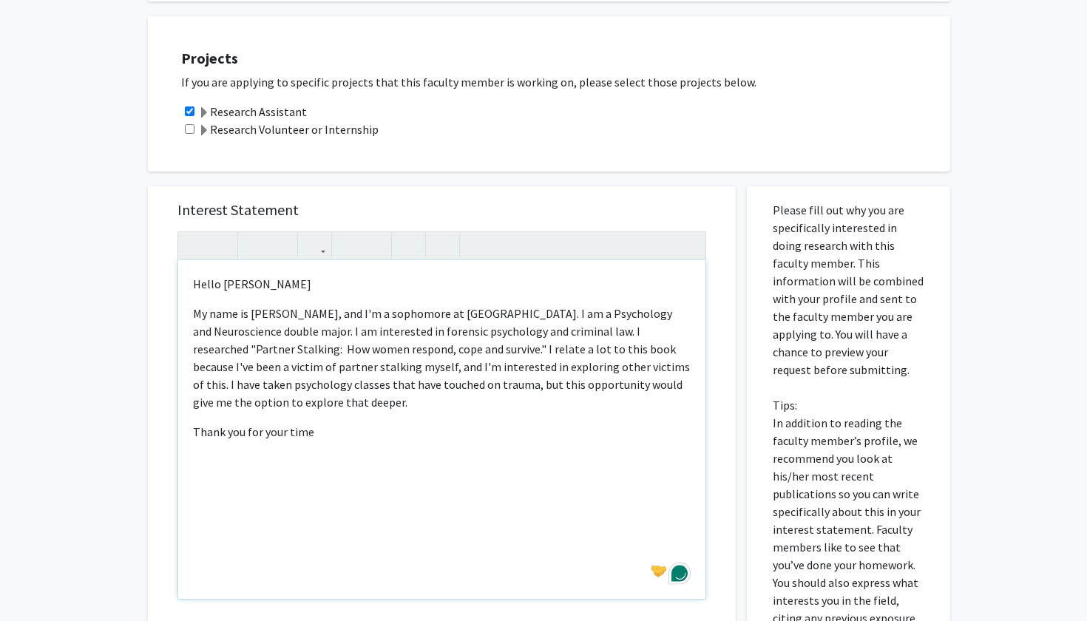
scroll to position [308, 0]
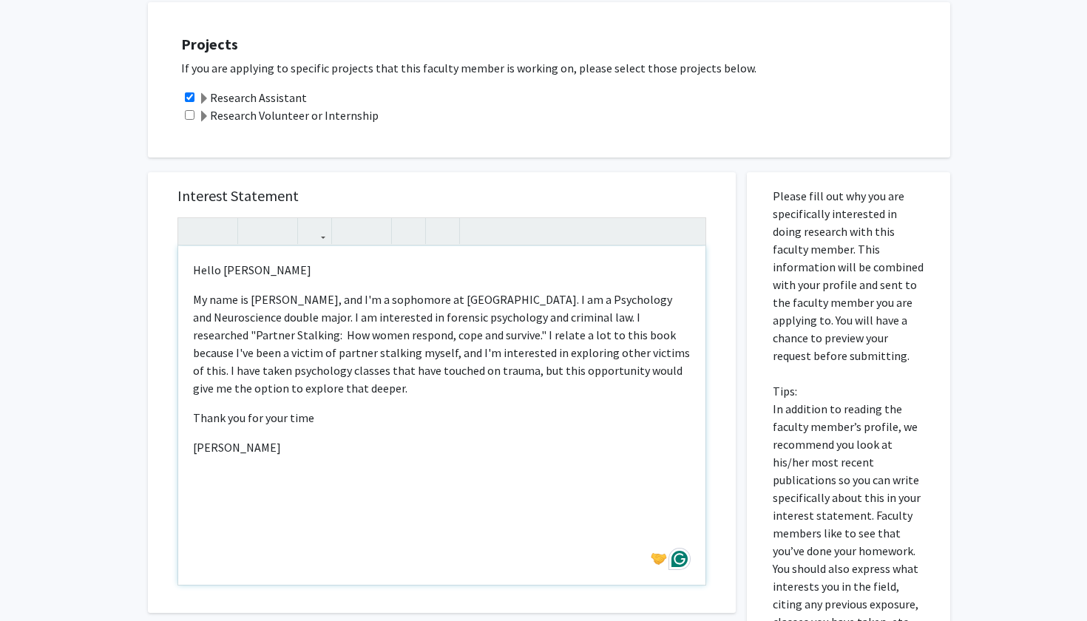
click at [691, 373] on div "Hello [PERSON_NAME] My name is [PERSON_NAME], and I'm a sophomore at [GEOGRAPHI…" at bounding box center [441, 415] width 527 height 339
type textarea "<p>Hello [PERSON_NAME]</p><p>My name is [PERSON_NAME], and I'm a sophomore at […"
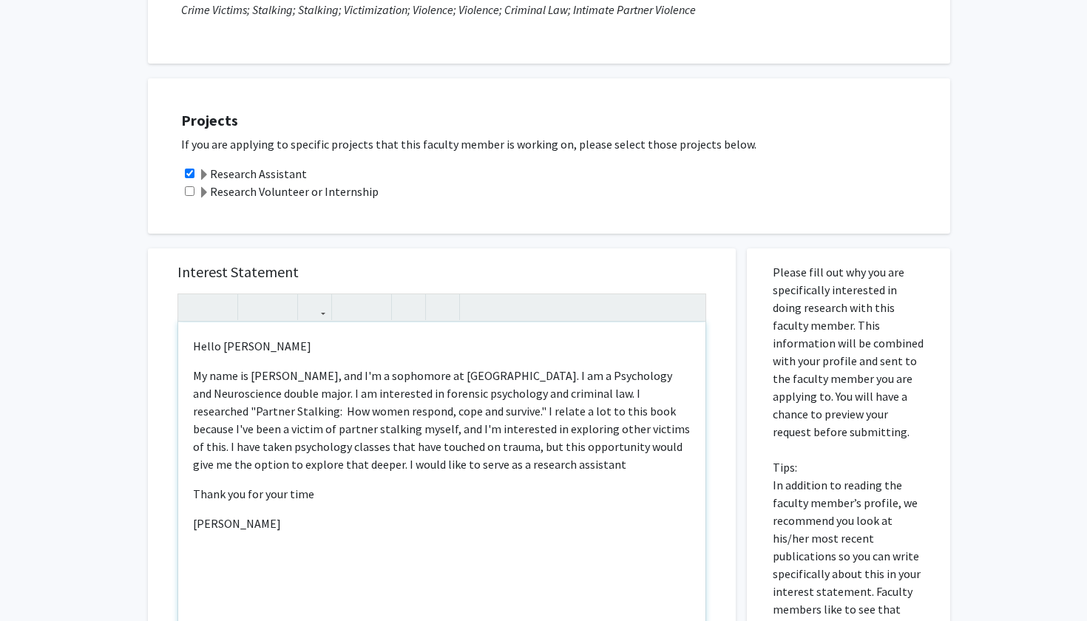
scroll to position [233, 0]
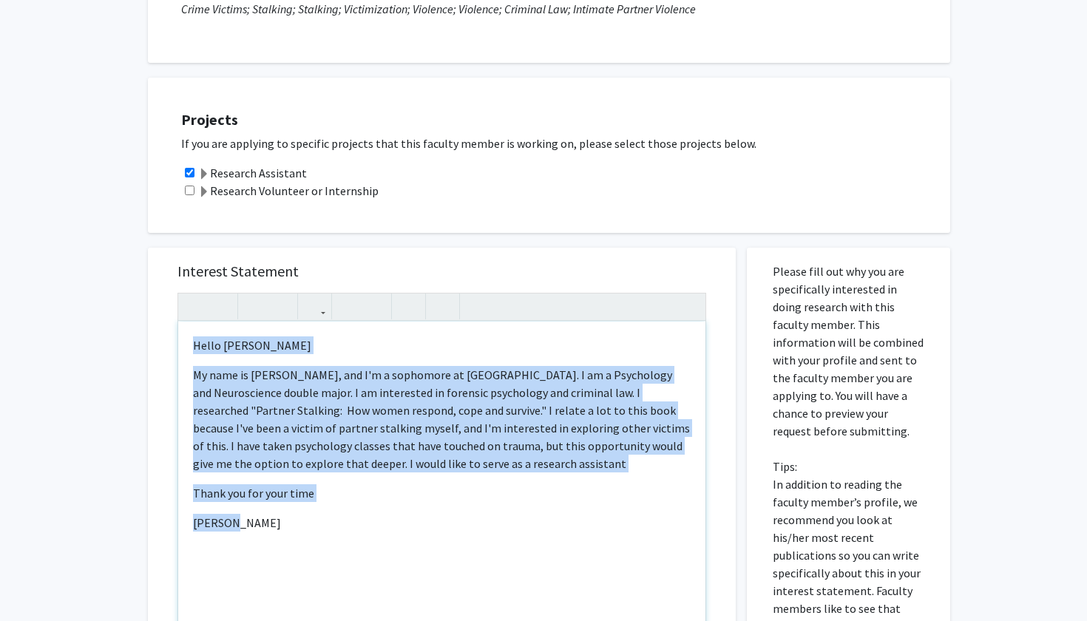
drag, startPoint x: 193, startPoint y: 345, endPoint x: 348, endPoint y: 554, distance: 260.5
click at [348, 554] on div "Hello [PERSON_NAME] My name is [PERSON_NAME], and I'm a sophomore at [GEOGRAPHI…" at bounding box center [441, 491] width 527 height 339
copy div "Hello [PERSON_NAME] My name is [PERSON_NAME], and I'm a sophomore at [GEOGRAPHI…"
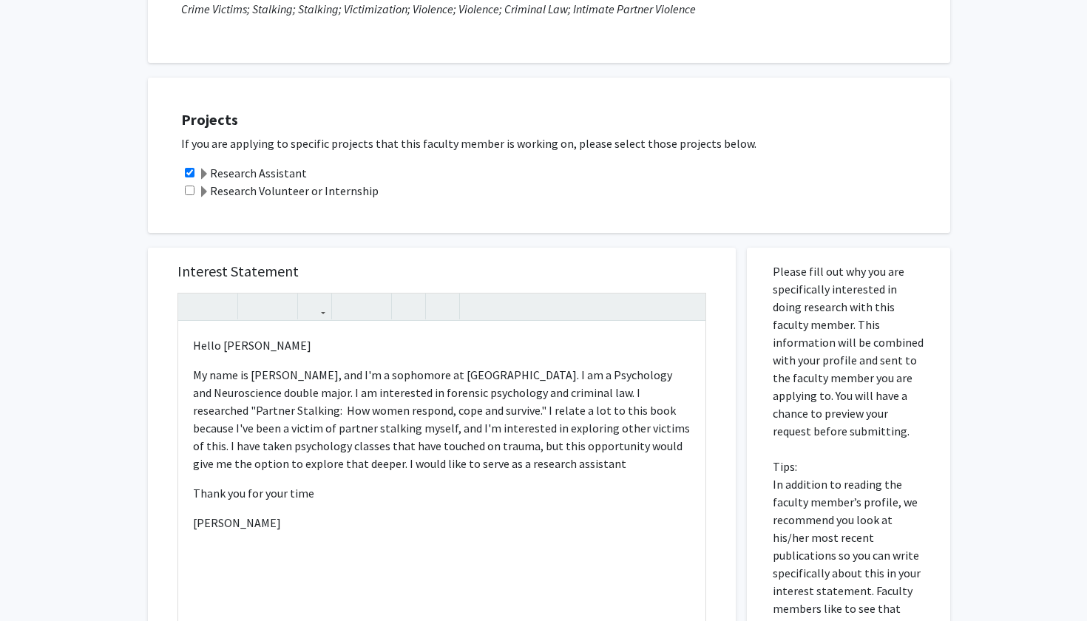
click at [799, 107] on div "Projects If you are applying to specific projects that this faculty member is w…" at bounding box center [558, 155] width 784 height 118
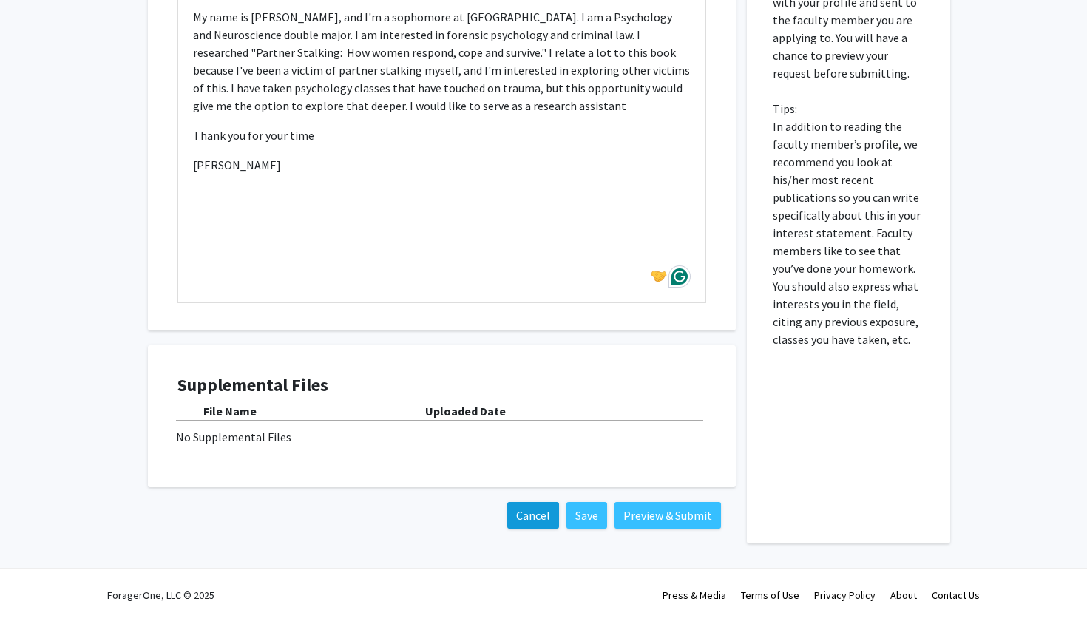
scroll to position [592, 0]
click at [599, 510] on button "Save" at bounding box center [586, 515] width 41 height 27
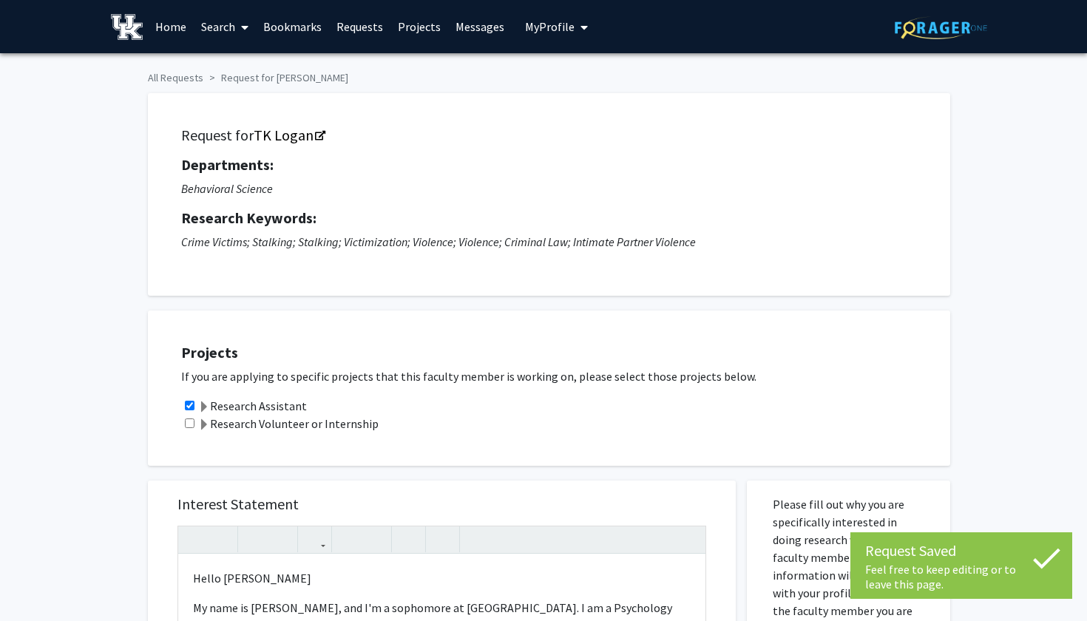
scroll to position [0, 0]
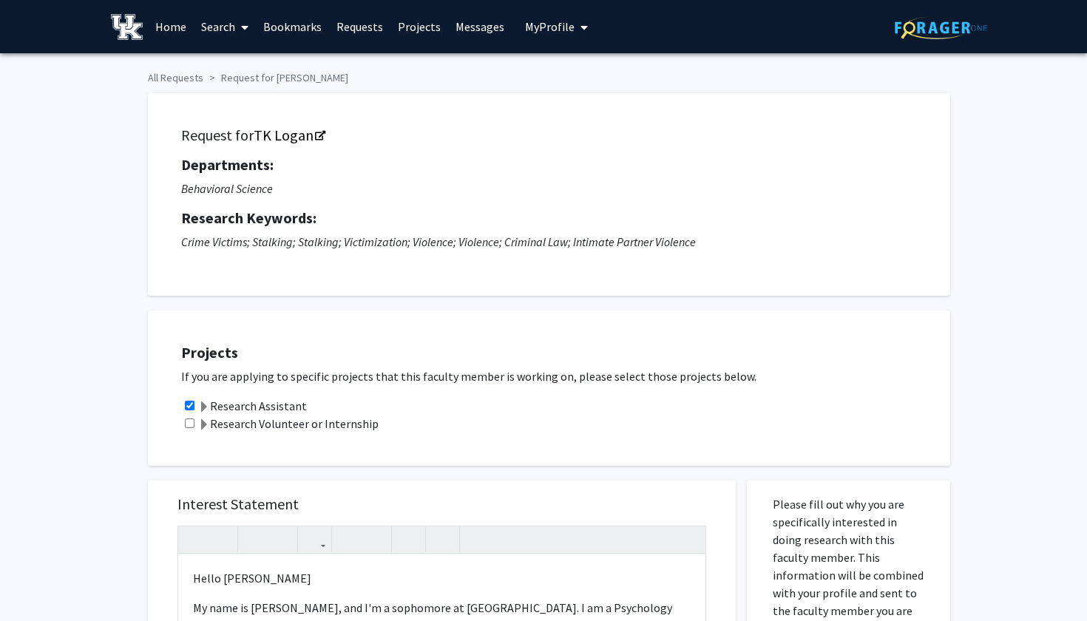
click at [234, 36] on link "Search" at bounding box center [225, 27] width 62 height 52
click at [251, 65] on span "Faculty/Staff" at bounding box center [248, 68] width 109 height 30
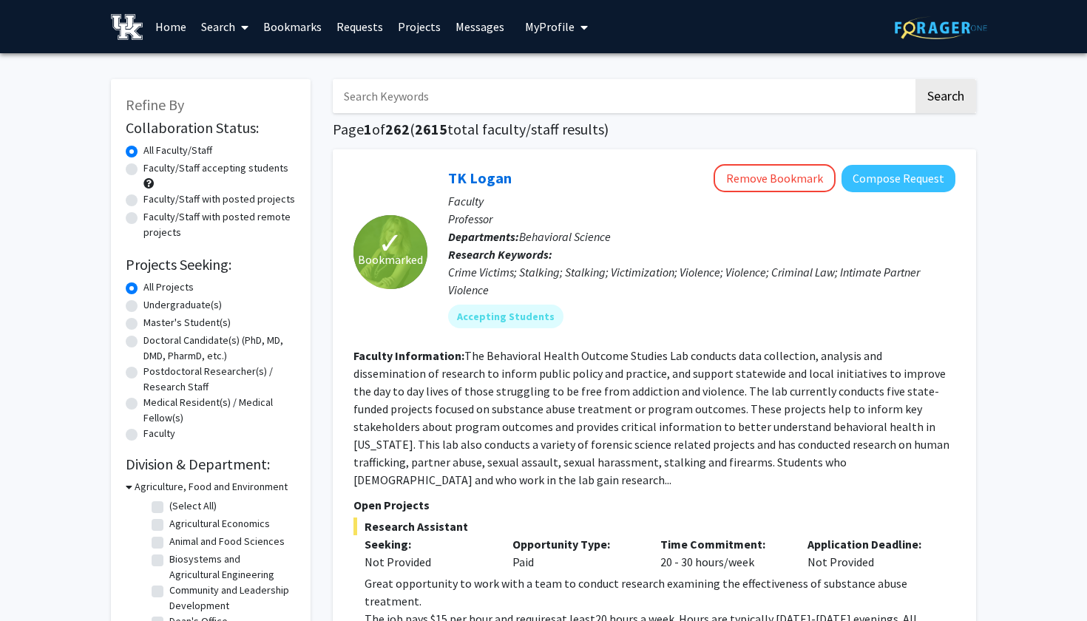
click at [494, 98] on input "Search Keywords" at bounding box center [623, 96] width 580 height 34
click at [945, 98] on button "Search" at bounding box center [945, 96] width 61 height 34
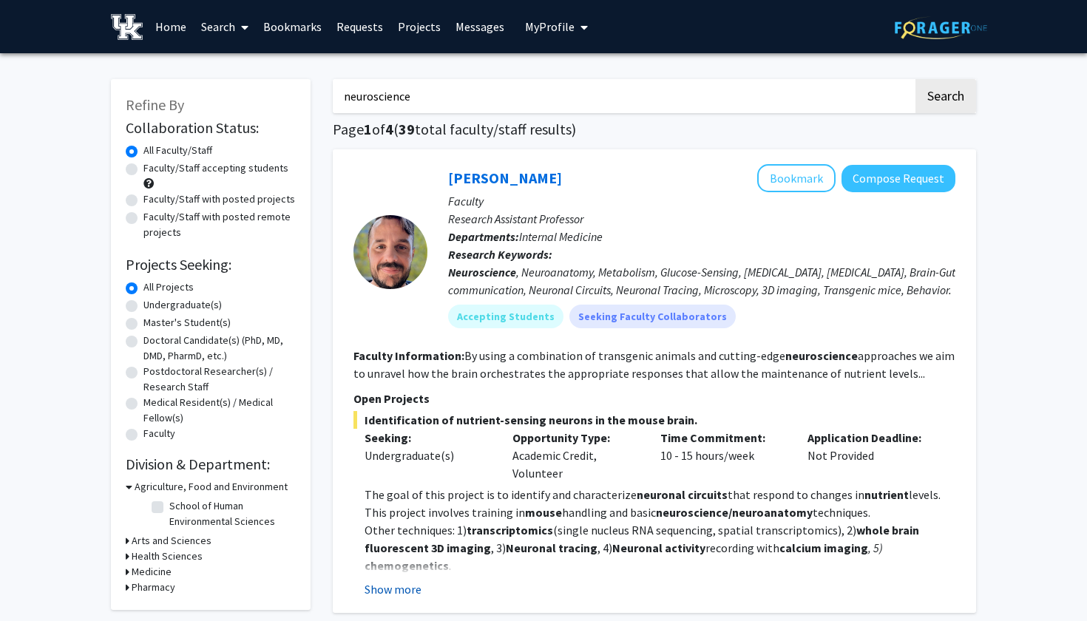
click at [405, 588] on button "Show more" at bounding box center [392, 589] width 57 height 18
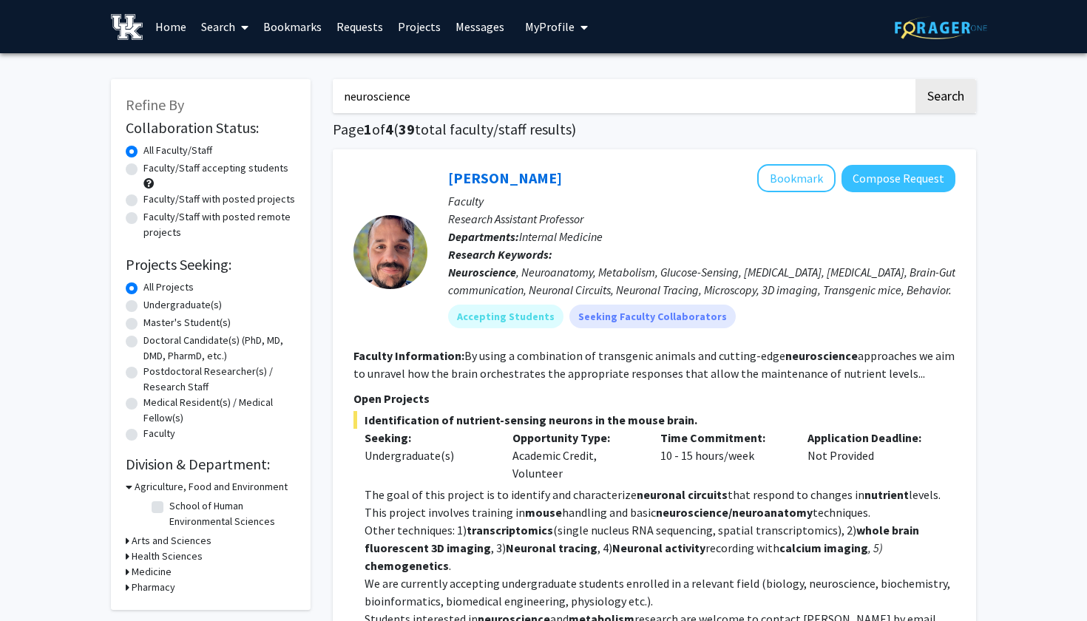
click at [444, 85] on input "neuroscience" at bounding box center [623, 96] width 580 height 34
type input "[PERSON_NAME]"
click at [945, 98] on button "Search" at bounding box center [945, 96] width 61 height 34
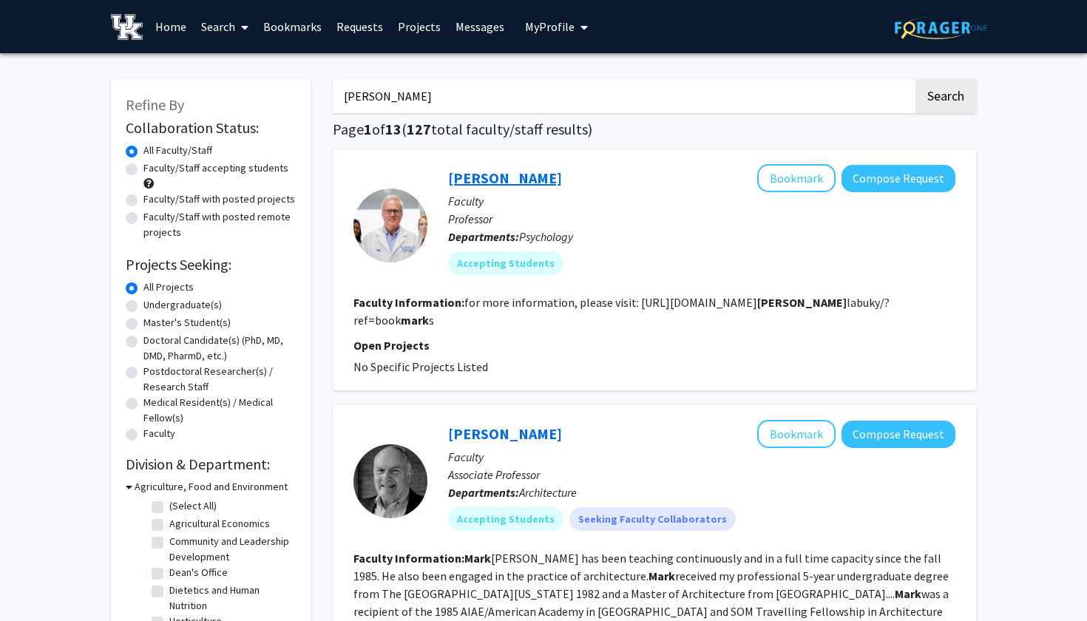
click at [498, 182] on link "[PERSON_NAME]" at bounding box center [505, 178] width 114 height 18
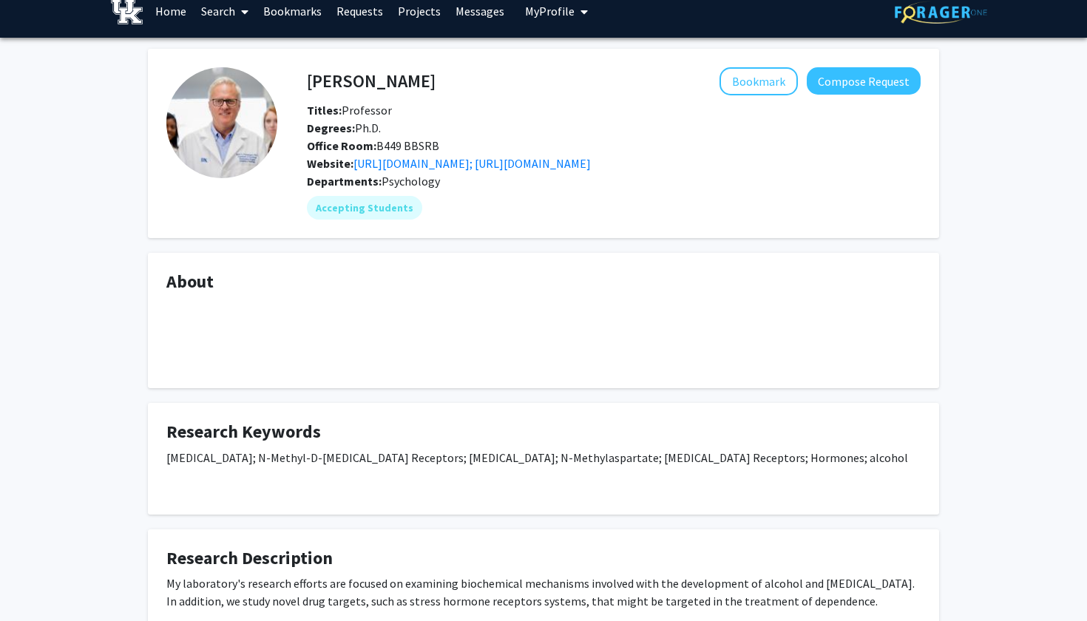
scroll to position [18, 0]
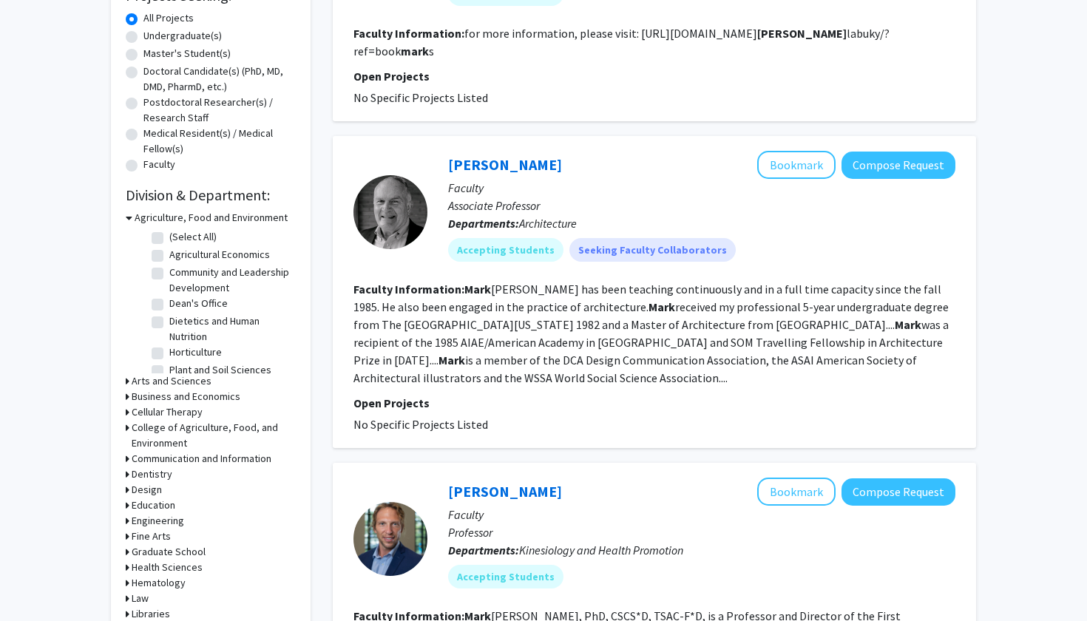
scroll to position [272, 0]
